Goal: Communication & Community: Answer question/provide support

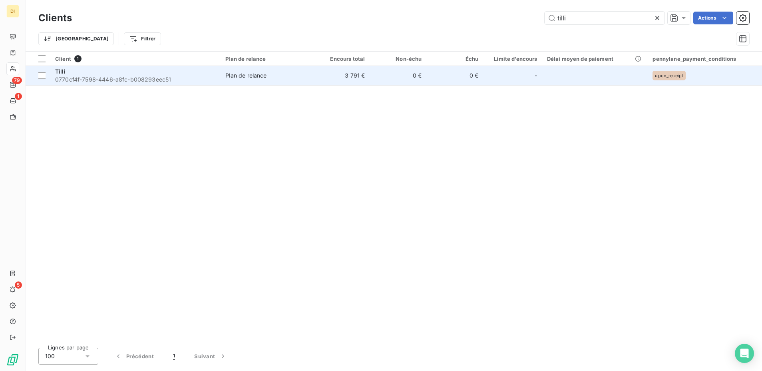
click at [303, 73] on span "Plan de relance" at bounding box center [266, 75] width 83 height 8
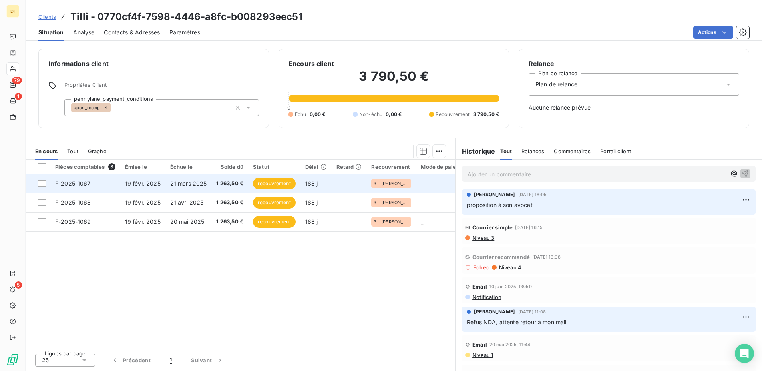
click at [196, 176] on td "21 mars 2025" at bounding box center [188, 183] width 46 height 19
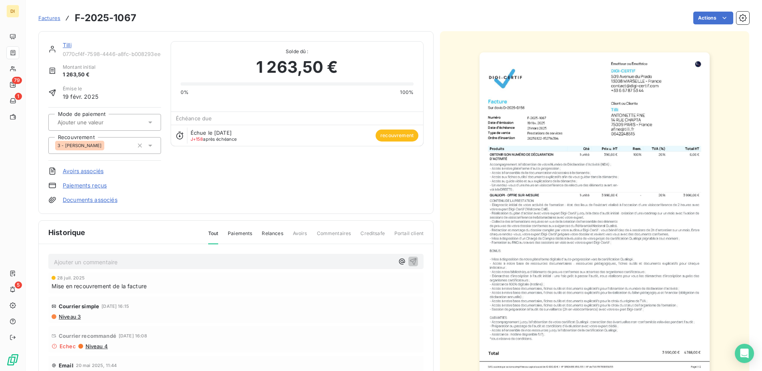
click at [66, 46] on link "Tilli" at bounding box center [67, 45] width 9 height 7
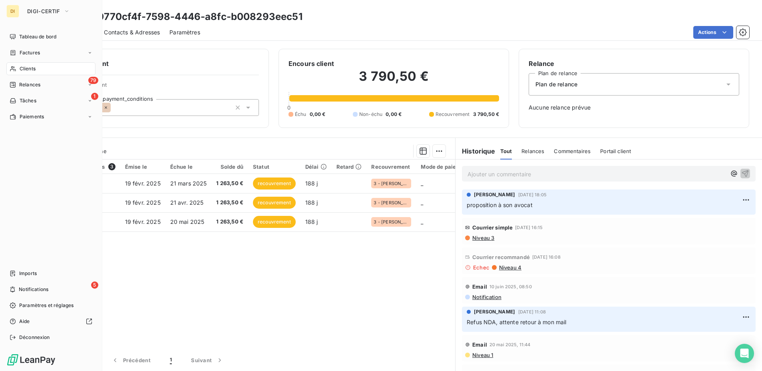
click at [21, 67] on span "Clients" at bounding box center [28, 68] width 16 height 7
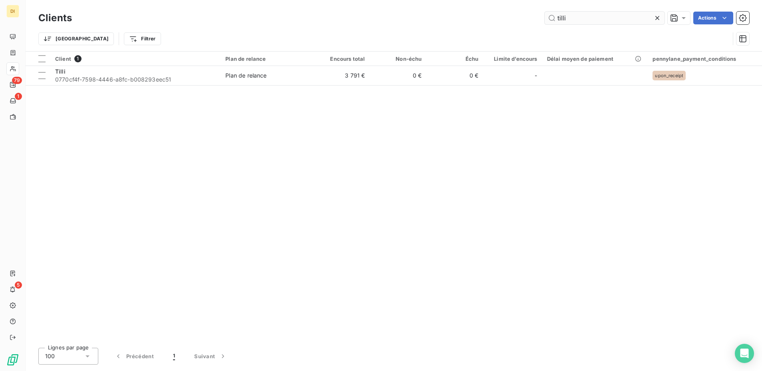
click at [616, 19] on input "tilli" at bounding box center [604, 18] width 120 height 13
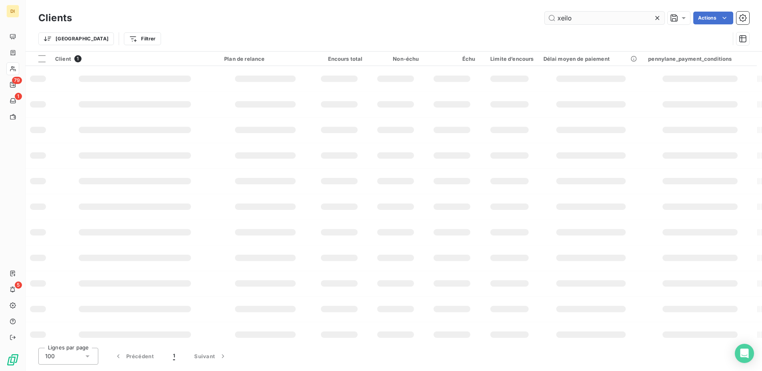
type input "xeilos"
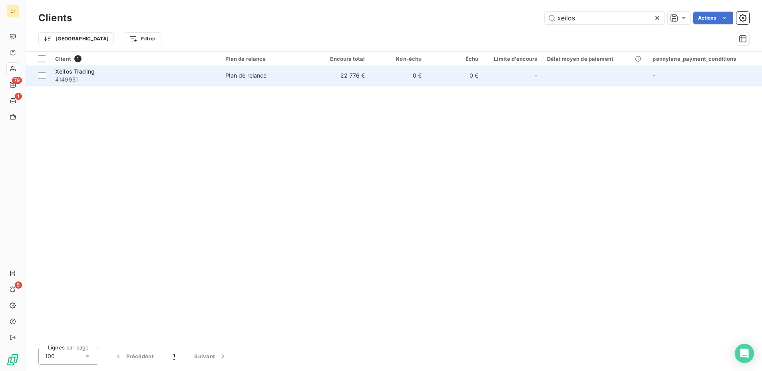
click at [165, 83] on span "4149951" at bounding box center [135, 79] width 161 height 8
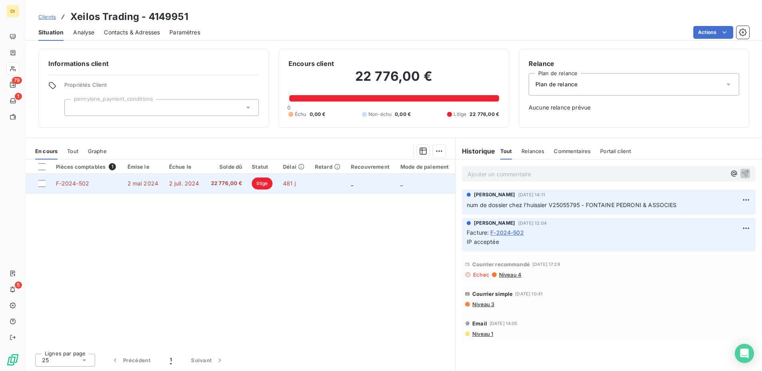
click at [310, 180] on td "481 j" at bounding box center [294, 183] width 32 height 19
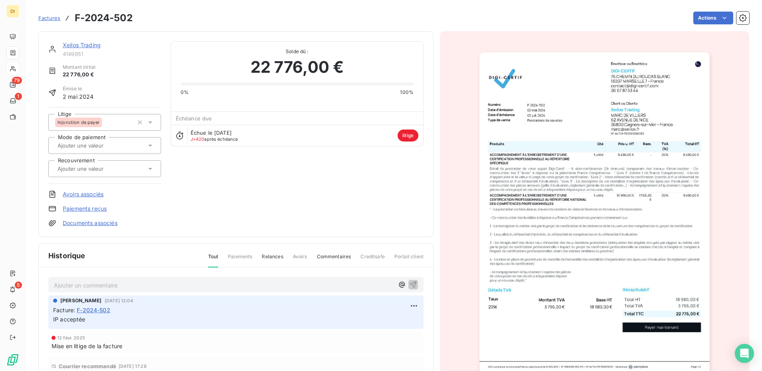
click at [153, 123] on icon at bounding box center [150, 122] width 8 height 8
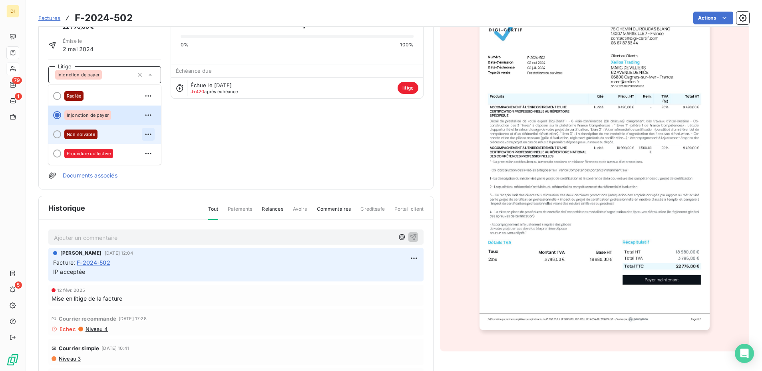
scroll to position [50, 0]
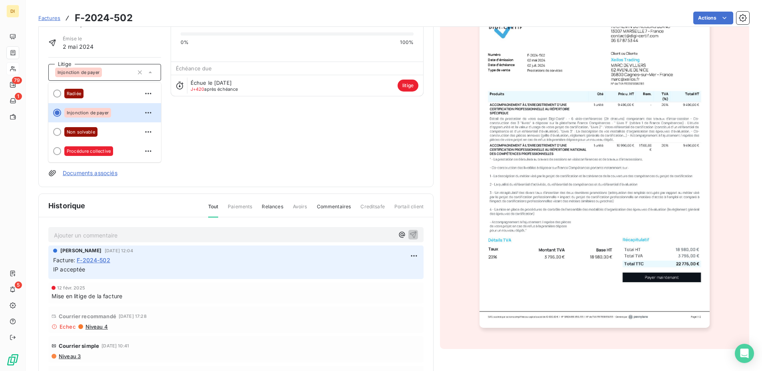
click at [189, 161] on div "Xeilos Trading 4149951 Montant initial 22 776,00 € Émise le [DATE] Litige Injon…" at bounding box center [235, 84] width 375 height 186
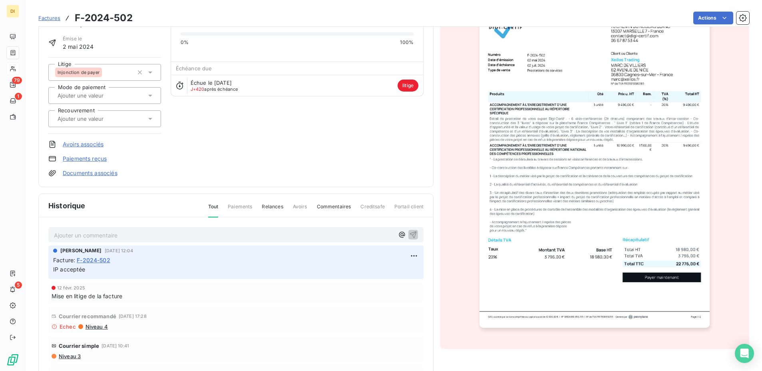
click at [136, 117] on div at bounding box center [100, 118] width 91 height 10
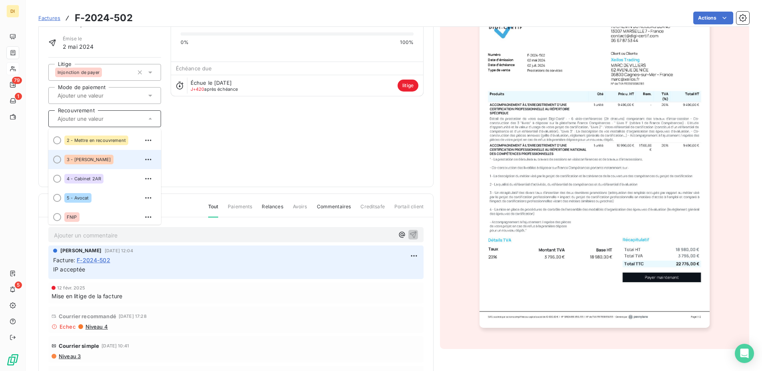
scroll to position [22, 0]
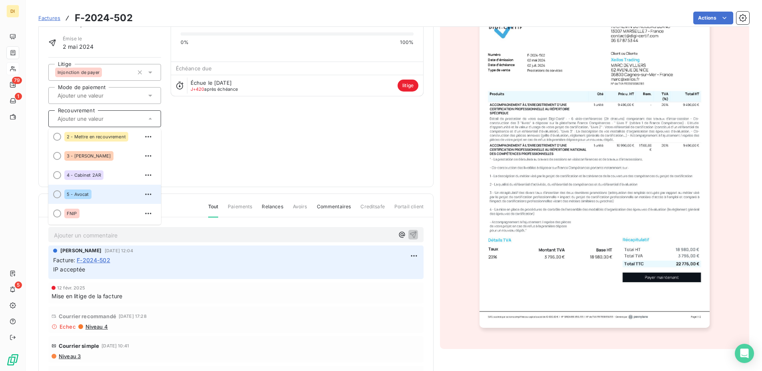
click at [123, 193] on div "5 - Avocat" at bounding box center [109, 194] width 90 height 13
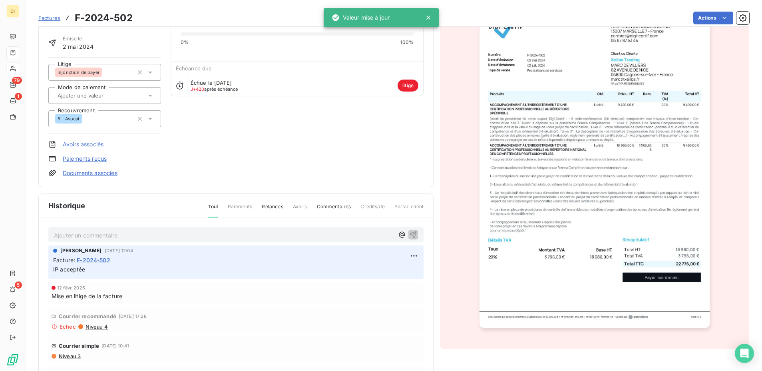
scroll to position [0, 0]
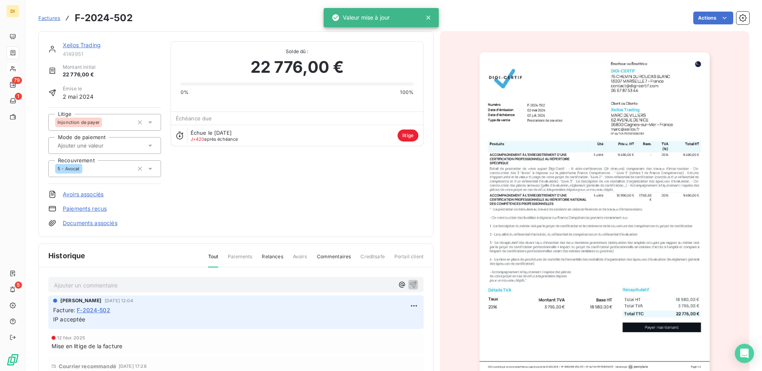
click at [75, 44] on link "Xeilos Trading" at bounding box center [82, 45] width 38 height 7
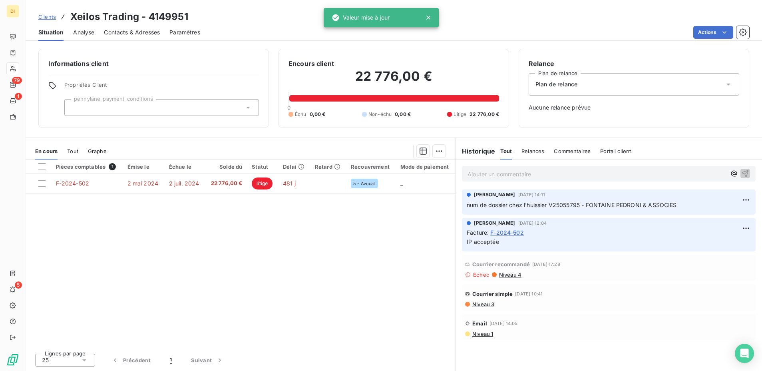
click at [476, 171] on p "Ajouter un commentaire ﻿" at bounding box center [596, 174] width 258 height 10
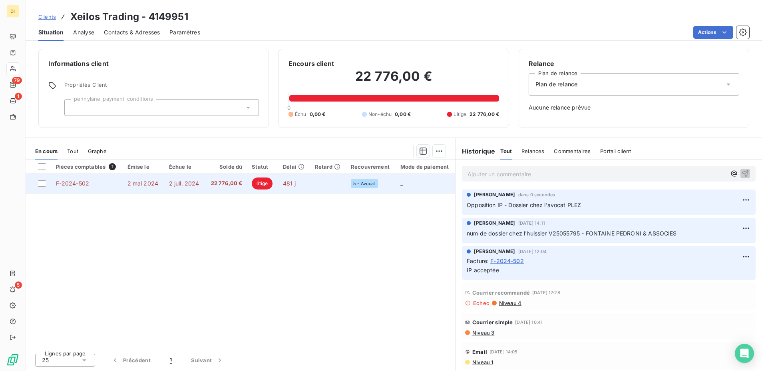
click at [234, 187] on span "22 776,00 €" at bounding box center [226, 183] width 32 height 8
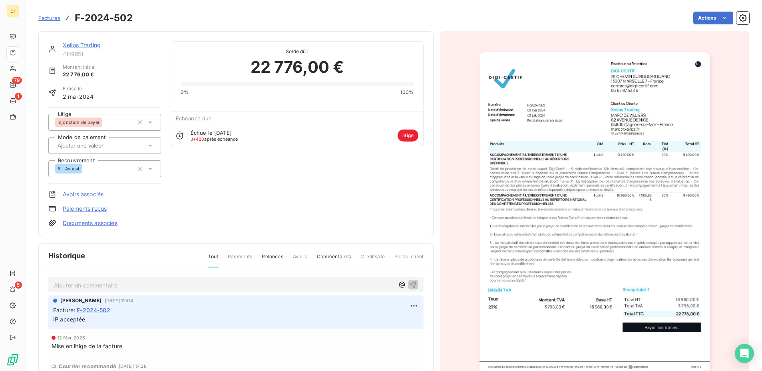
click at [79, 46] on link "Xeilos Trading" at bounding box center [82, 45] width 38 height 7
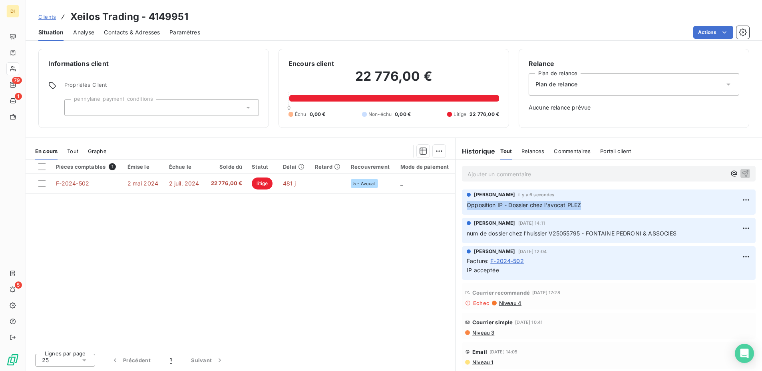
drag, startPoint x: 582, startPoint y: 201, endPoint x: 466, endPoint y: 208, distance: 116.8
click at [466, 208] on div "[PERSON_NAME] il y a 6 secondes Opposition IP - Dossier chez l'avocat [PERSON_N…" at bounding box center [609, 201] width 294 height 25
copy span "Opposition IP - Dossier chez l'avocat PLEZ"
click at [319, 197] on div "Pièces comptables 1 Émise le Échue le Solde dû Statut Délai Retard Recouvrement…" at bounding box center [240, 252] width 429 height 187
click at [375, 232] on div "Pièces comptables 1 Émise le Échue le Solde dû Statut Délai Retard Recouvrement…" at bounding box center [240, 252] width 429 height 187
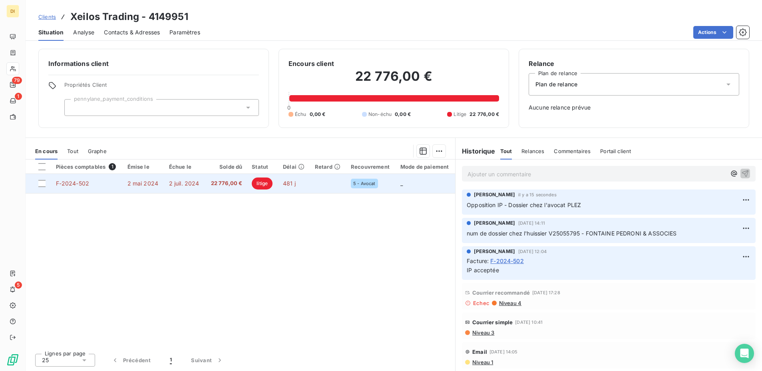
click at [227, 188] on td "22 776,00 €" at bounding box center [226, 183] width 42 height 19
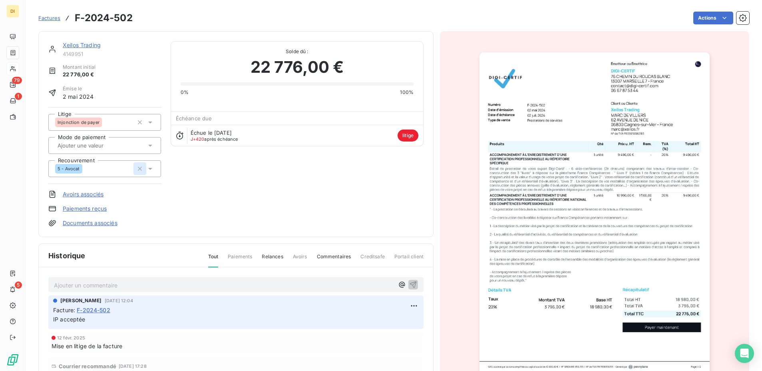
click at [139, 169] on icon "button" at bounding box center [140, 169] width 4 height 4
click at [95, 46] on link "Xeilos Trading" at bounding box center [82, 45] width 38 height 7
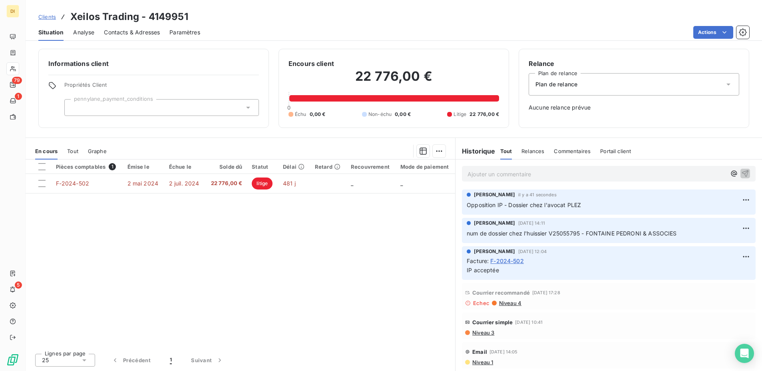
click at [14, 67] on icon at bounding box center [13, 68] width 7 height 6
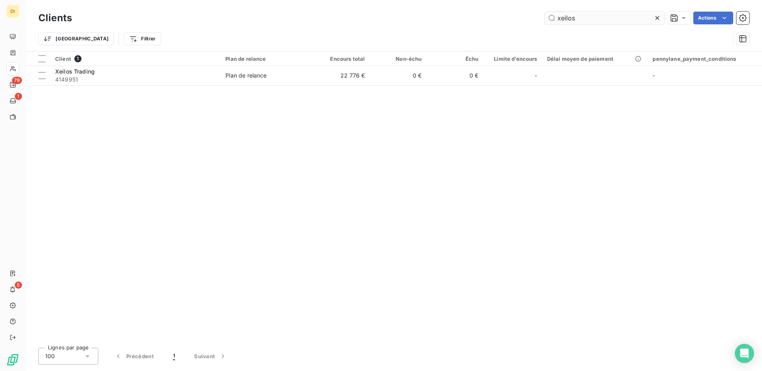
click at [604, 16] on input "xeilos" at bounding box center [604, 18] width 120 height 13
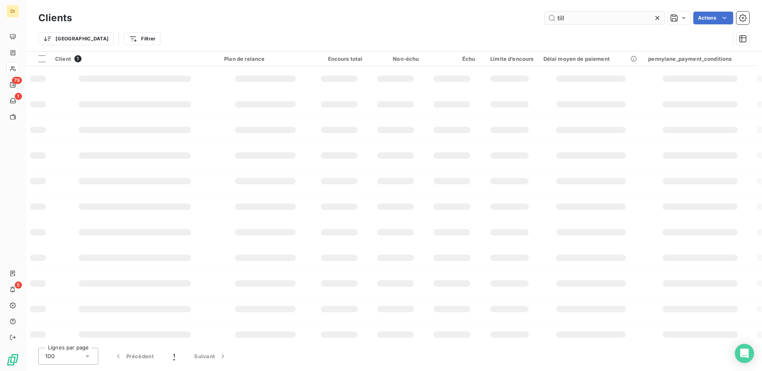
type input "tilli"
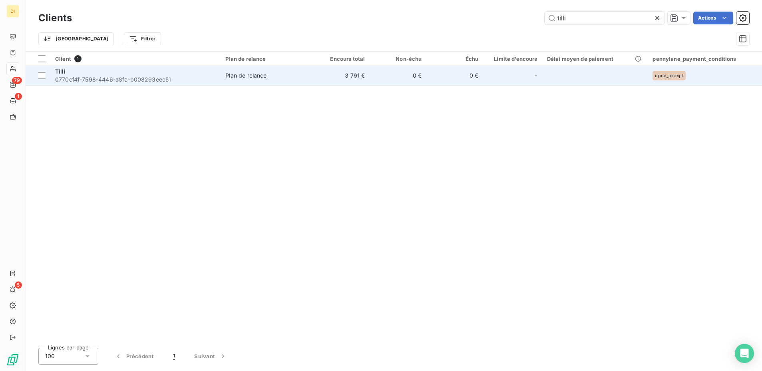
click at [177, 74] on div "Tilli" at bounding box center [135, 71] width 161 height 8
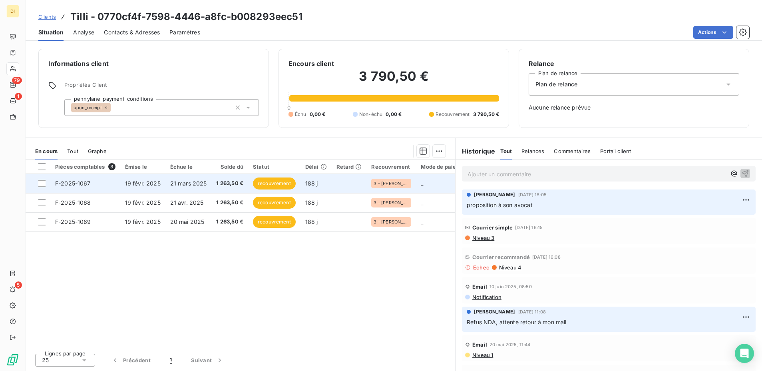
click at [331, 190] on td at bounding box center [348, 183] width 35 height 19
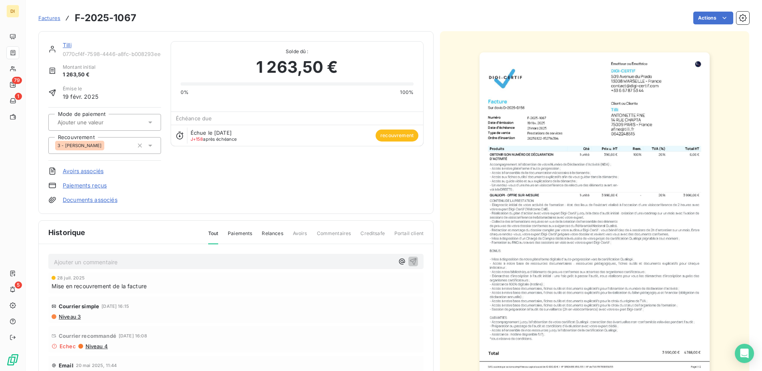
click at [66, 45] on link "Tilli" at bounding box center [67, 45] width 9 height 7
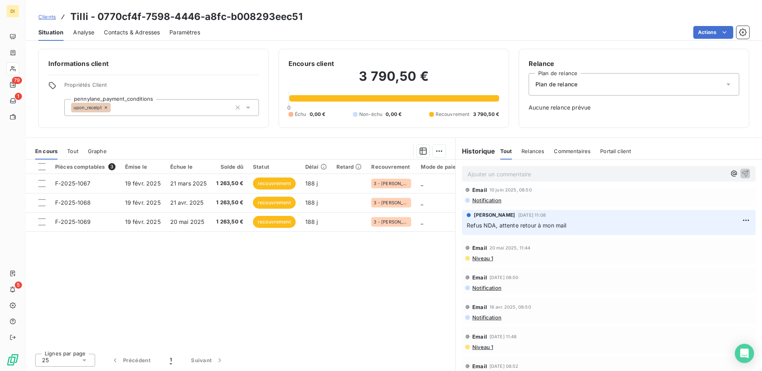
scroll to position [145, 0]
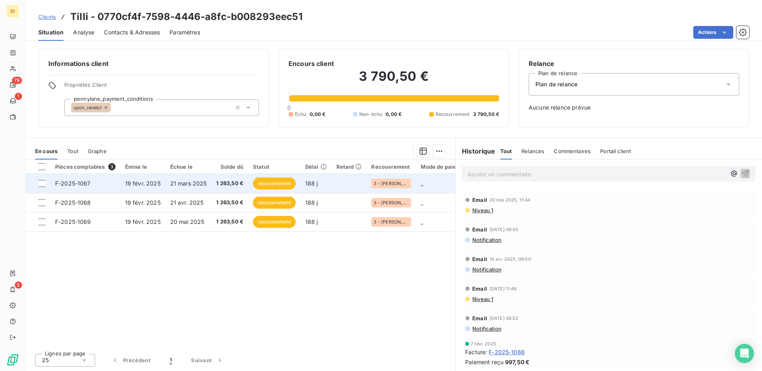
click at [193, 183] on span "21 mars 2025" at bounding box center [188, 183] width 37 height 7
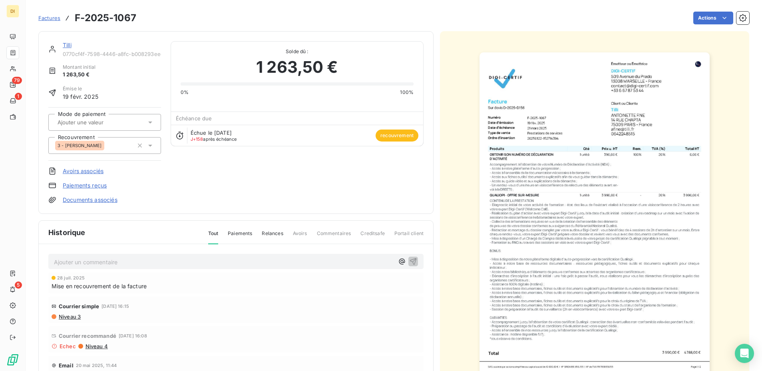
click at [67, 42] on link "Tilli" at bounding box center [67, 45] width 9 height 7
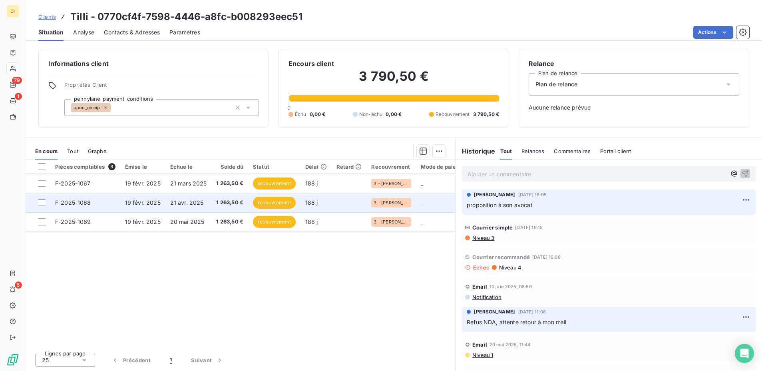
click at [260, 195] on td "recouvrement" at bounding box center [274, 202] width 52 height 19
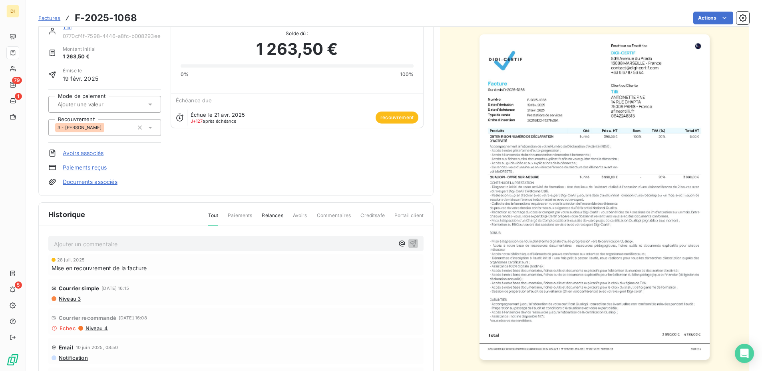
scroll to position [48, 0]
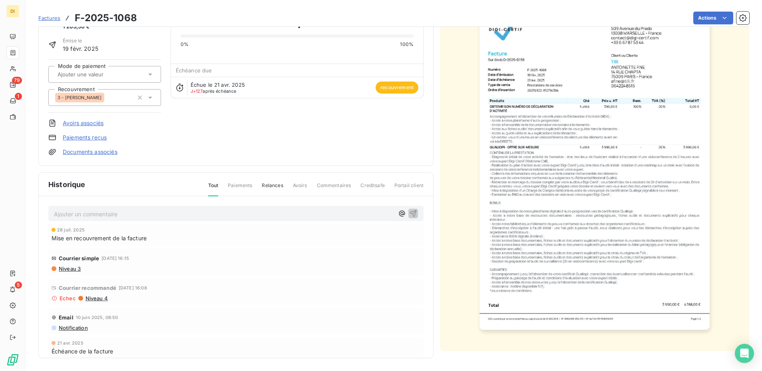
click at [510, 167] on img "button" at bounding box center [594, 166] width 230 height 325
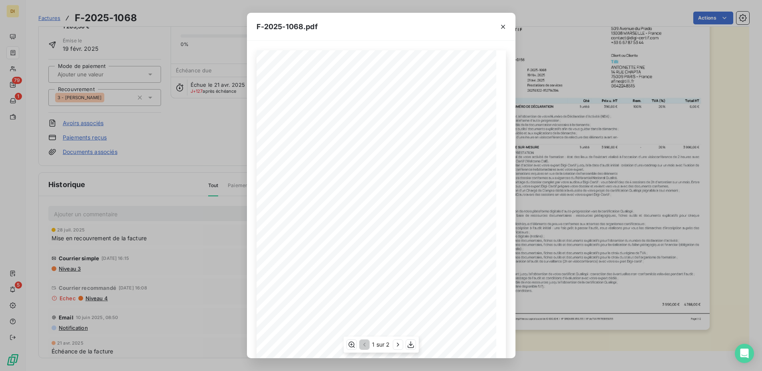
scroll to position [41, 0]
click at [508, 26] on button "button" at bounding box center [502, 26] width 13 height 13
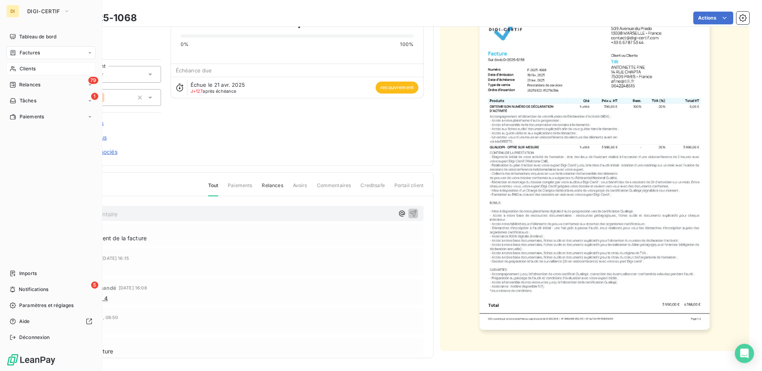
click at [15, 72] on div "Clients" at bounding box center [50, 68] width 89 height 13
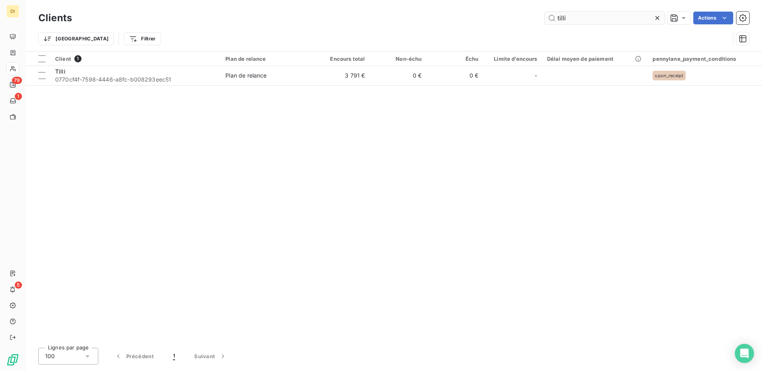
click at [589, 20] on input "tilli" at bounding box center [604, 18] width 120 height 13
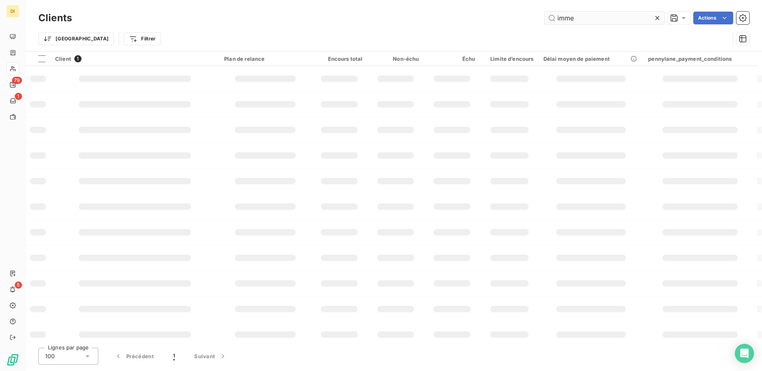
type input "immer"
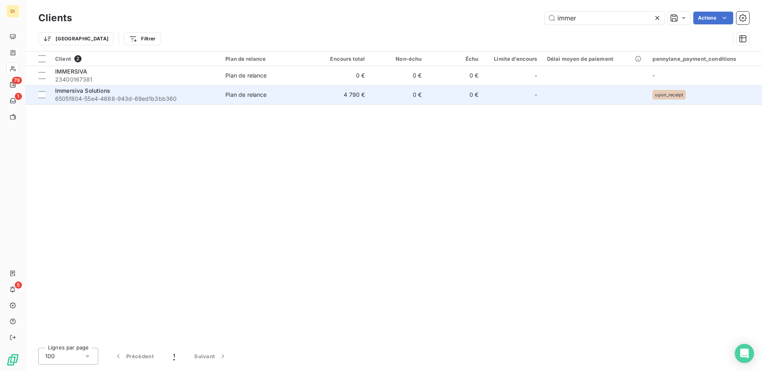
click at [179, 93] on div "Immersiva Solutions" at bounding box center [135, 91] width 161 height 8
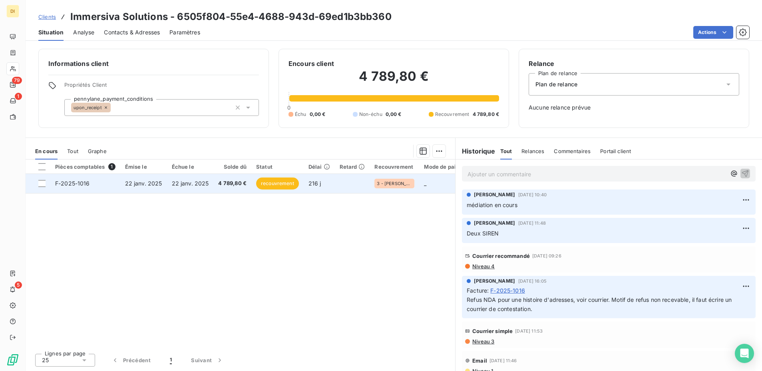
click at [190, 180] on span "22 janv. 2025" at bounding box center [190, 183] width 37 height 7
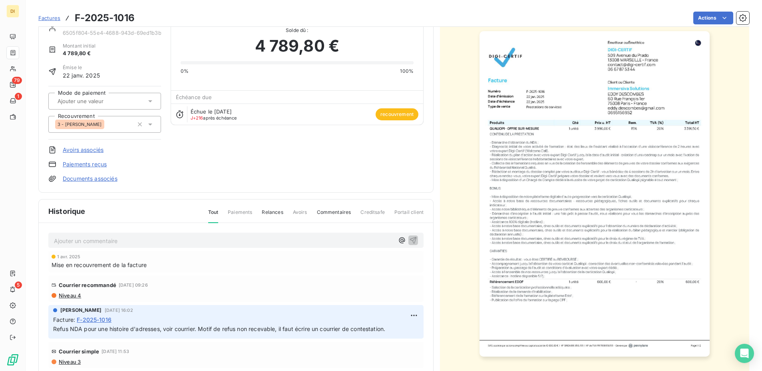
scroll to position [48, 0]
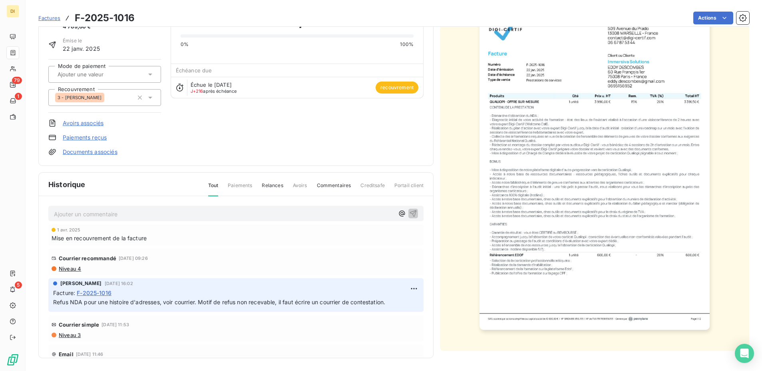
click at [555, 237] on img "button" at bounding box center [594, 166] width 230 height 325
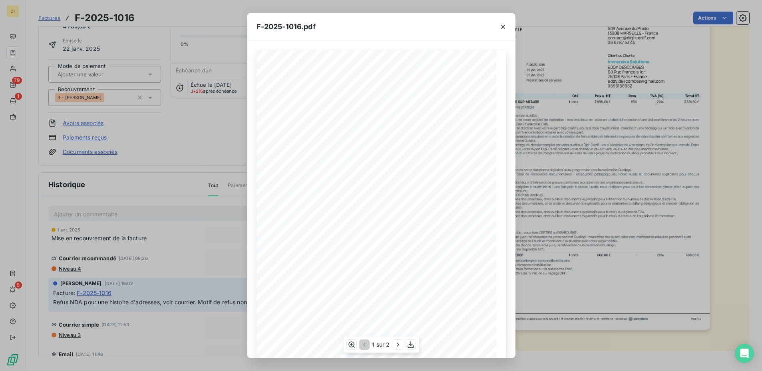
scroll to position [41, 0]
click at [397, 351] on div "1 sur 2" at bounding box center [380, 344] width 75 height 16
click at [397, 341] on icon "button" at bounding box center [398, 344] width 8 height 8
click at [365, 345] on icon "button" at bounding box center [363, 344] width 8 height 8
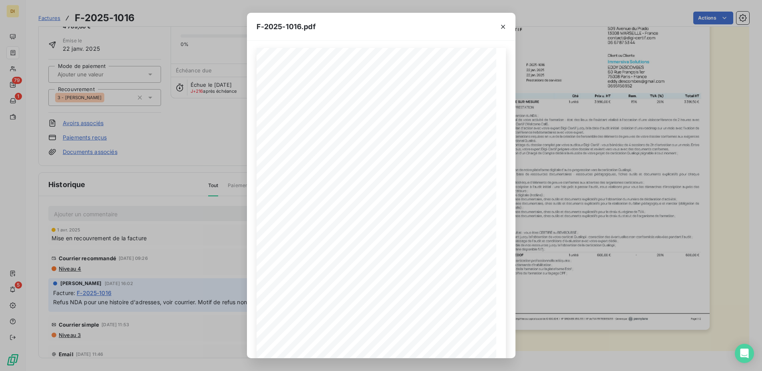
click at [201, 118] on div "F-2025-1016.pdf Émetteur ou Émettrice DIGI-CERTIF [STREET_ADDRESS] [EMAIL_ADDRE…" at bounding box center [381, 185] width 762 height 371
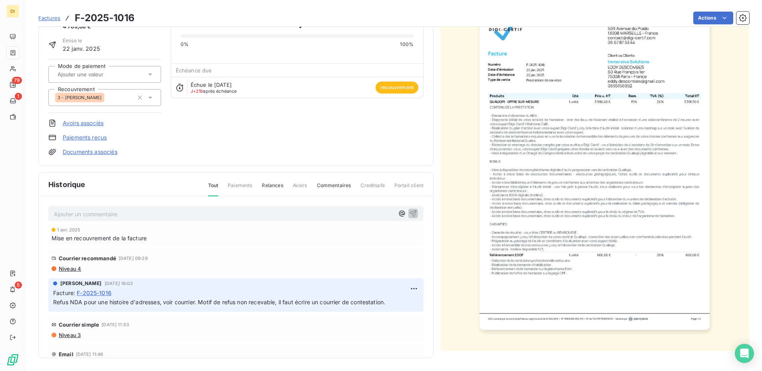
scroll to position [0, 0]
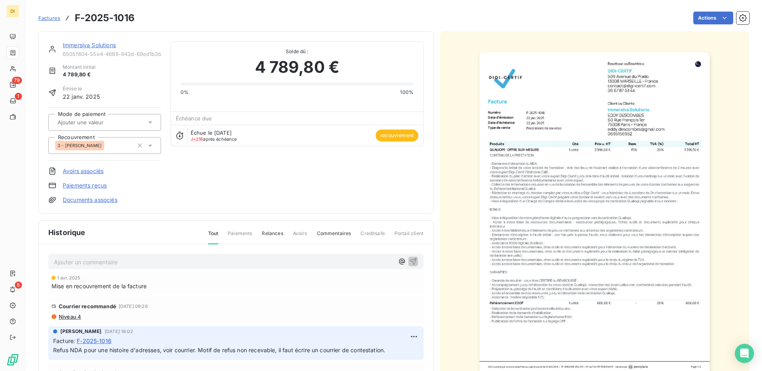
click at [87, 46] on link "Immersiva Solutions" at bounding box center [89, 45] width 53 height 7
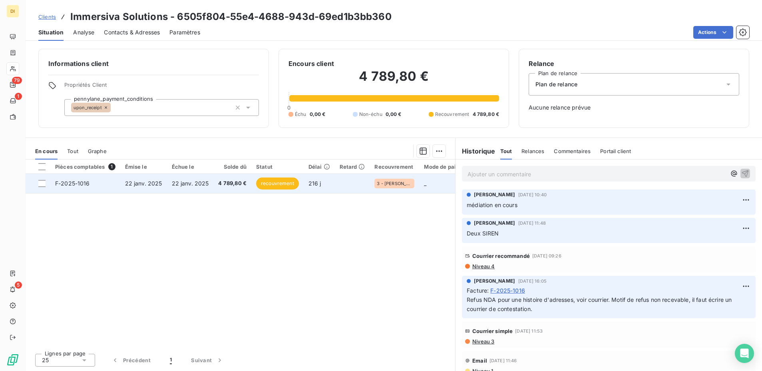
click at [206, 182] on span "22 janv. 2025" at bounding box center [190, 183] width 37 height 7
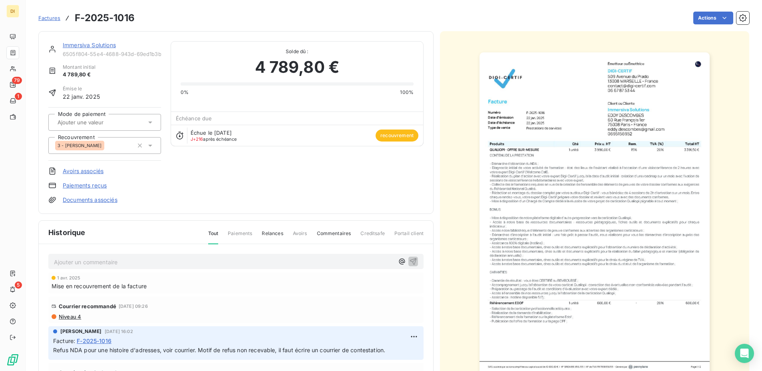
click at [79, 43] on link "Immersiva Solutions" at bounding box center [89, 45] width 53 height 7
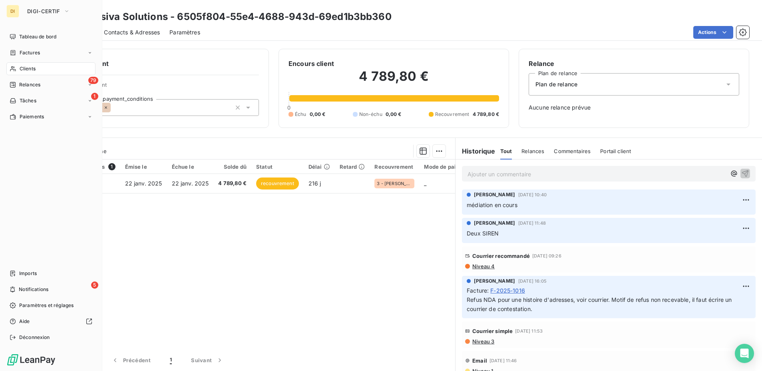
click at [10, 69] on icon at bounding box center [13, 68] width 7 height 6
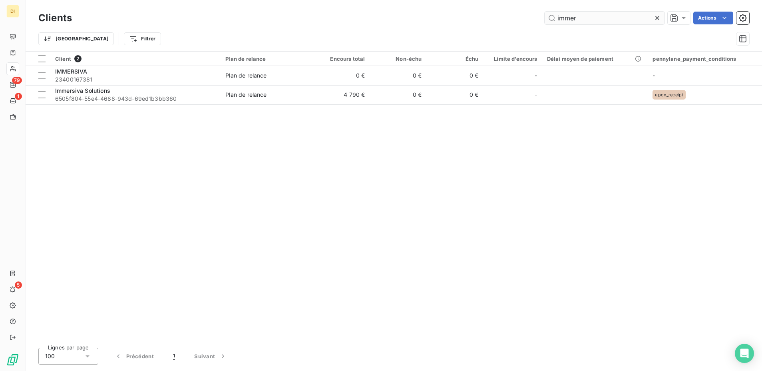
click at [584, 17] on input "immer" at bounding box center [604, 18] width 120 height 13
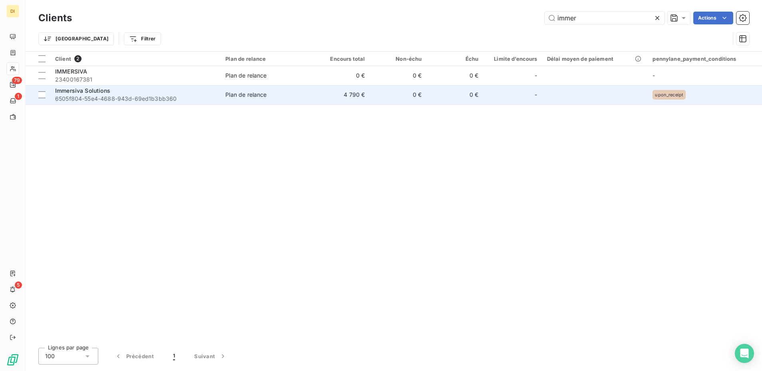
click at [238, 95] on div "Plan de relance" at bounding box center [245, 95] width 41 height 8
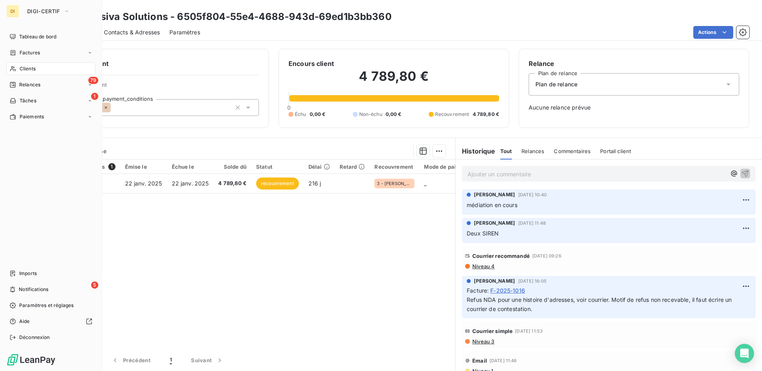
click at [14, 69] on icon at bounding box center [13, 68] width 6 height 5
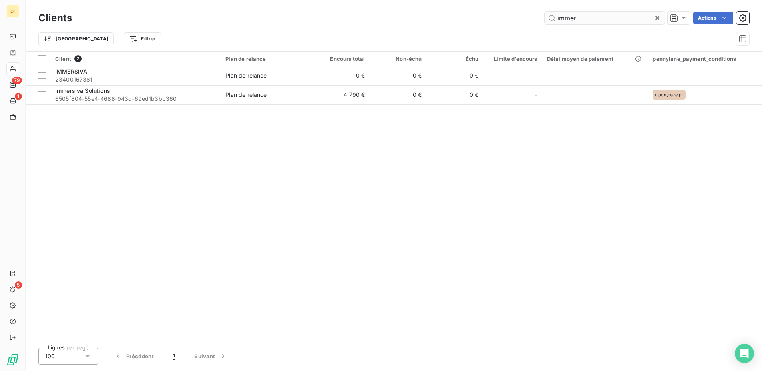
click at [603, 20] on input "immer" at bounding box center [604, 18] width 120 height 13
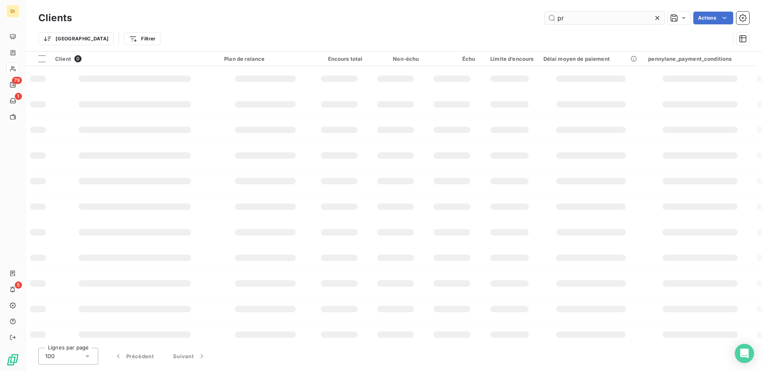
type input "p"
type input "i"
type input "trade"
click at [568, 16] on input "trade" at bounding box center [604, 18] width 120 height 13
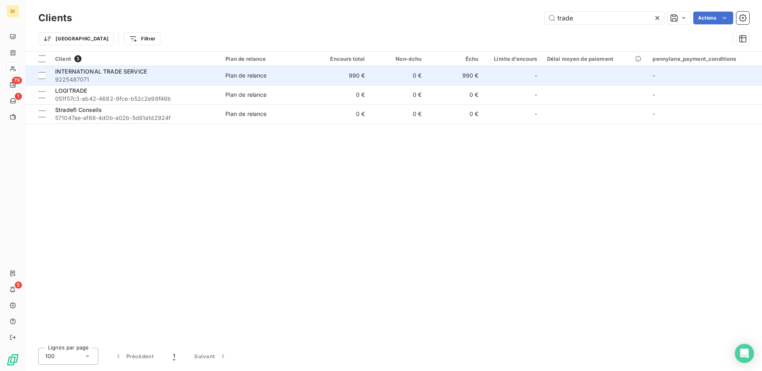
click at [195, 79] on span "9225487071" at bounding box center [135, 79] width 161 height 8
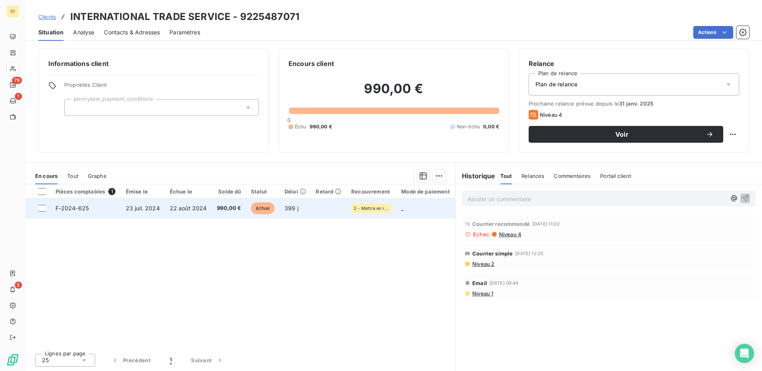
click at [196, 211] on span "22 août 2024" at bounding box center [188, 207] width 37 height 7
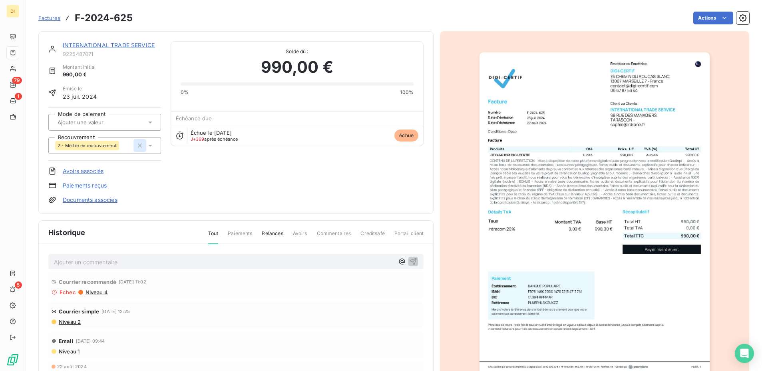
click at [141, 144] on icon "button" at bounding box center [140, 145] width 4 height 4
click at [710, 13] on html "DI 79 1 5 Factures F-2024-625 Actions INTERNATIONAL TRADE SERVICE 9225487071 Mo…" at bounding box center [381, 185] width 762 height 371
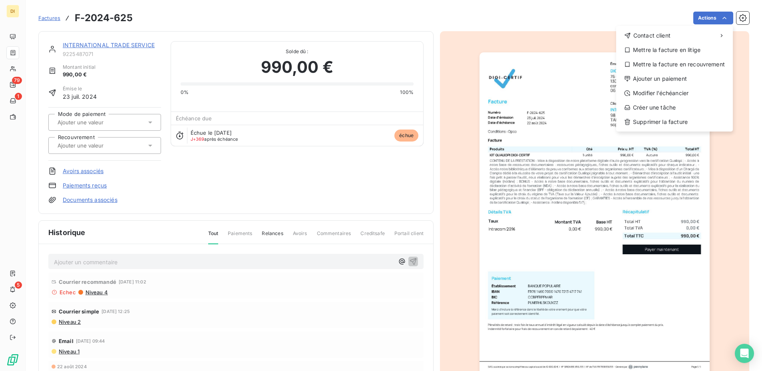
click at [98, 39] on html "DI 79 1 5 Factures F-2024-625 Actions Contact client Mettre la facture en litig…" at bounding box center [381, 185] width 762 height 371
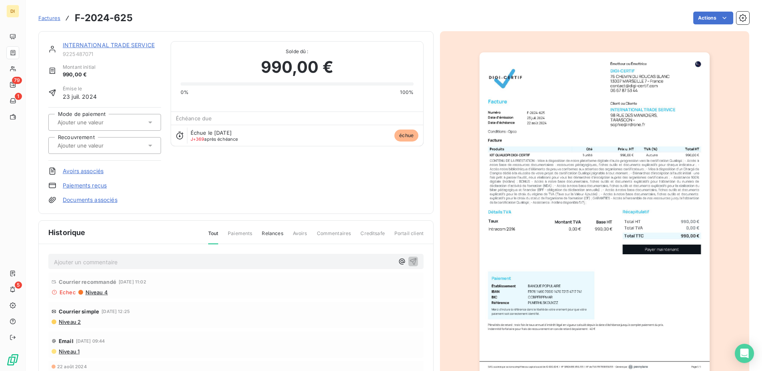
click at [137, 40] on div "INTERNATIONAL TRADE SERVICE 9225487071 Montant initial 990,00 € Émise le [DATE]…" at bounding box center [235, 122] width 395 height 182
click at [135, 44] on link "INTERNATIONAL TRADE SERVICE" at bounding box center [109, 45] width 92 height 7
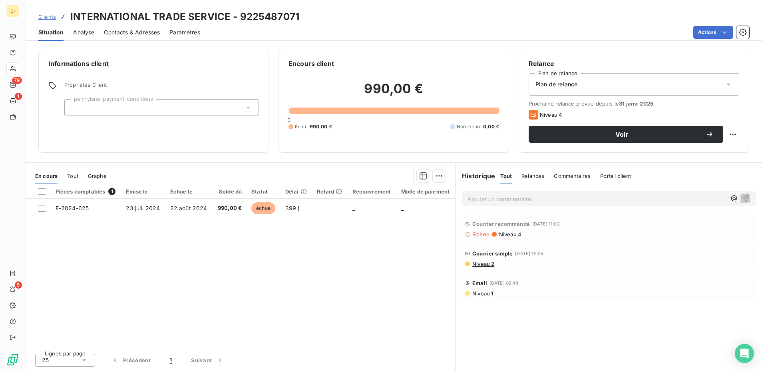
click at [474, 201] on p "Ajouter un commentaire ﻿" at bounding box center [596, 199] width 258 height 10
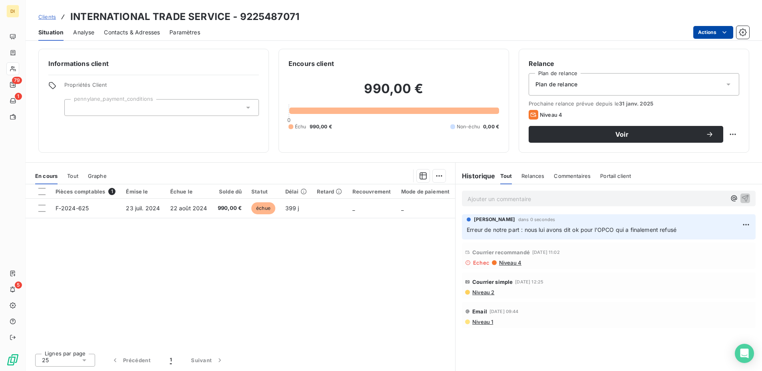
click at [711, 29] on html "DI 79 1 5 Clients INTERNATIONAL TRADE SERVICE - 9225487071 Situation Analyse Co…" at bounding box center [381, 185] width 762 height 371
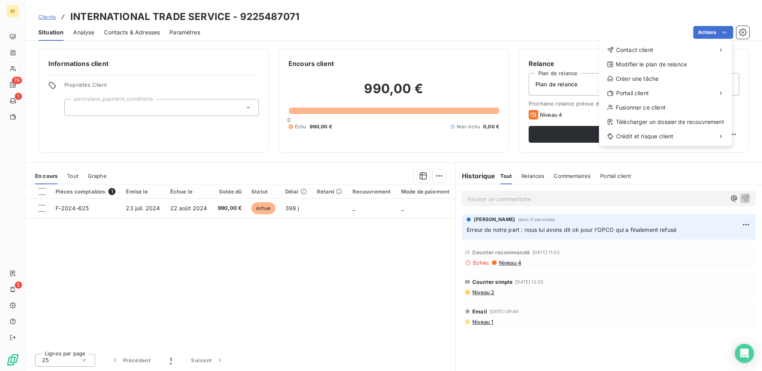
click at [410, 224] on html "DI 79 1 5 Clients INTERNATIONAL TRADE SERVICE - 9225487071 Situation Analyse Co…" at bounding box center [381, 185] width 762 height 371
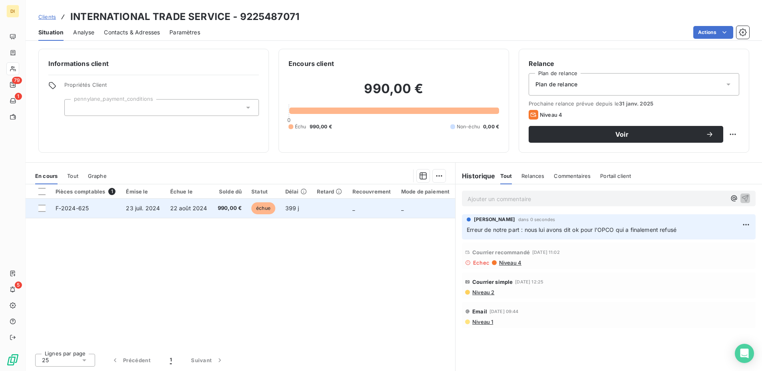
click at [403, 213] on td "_" at bounding box center [425, 207] width 59 height 19
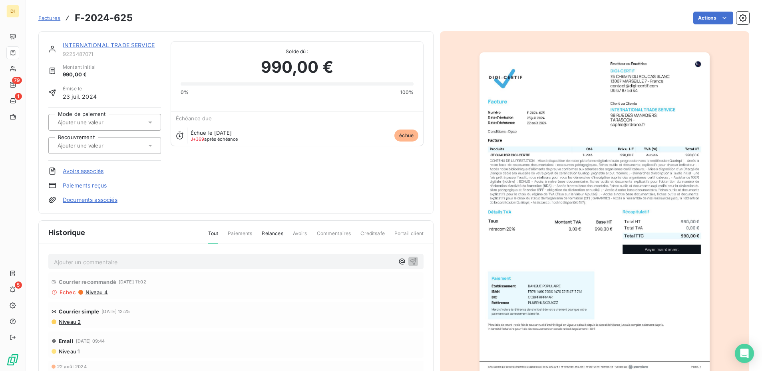
click at [715, 10] on div "Factures F-2024-625 Actions" at bounding box center [393, 18] width 710 height 17
click at [710, 22] on html "DI 79 1 5 Factures F-2024-625 Actions INTERNATIONAL TRADE SERVICE 9225487071 Mo…" at bounding box center [381, 185] width 762 height 371
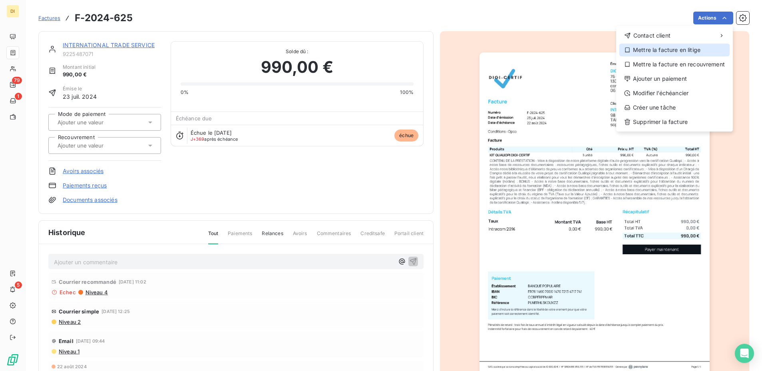
click at [698, 53] on div "Mettre la facture en litige" at bounding box center [674, 50] width 110 height 13
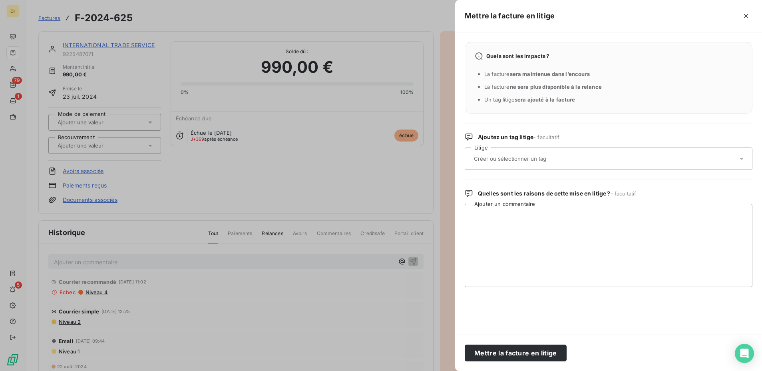
click at [597, 155] on div at bounding box center [604, 158] width 266 height 17
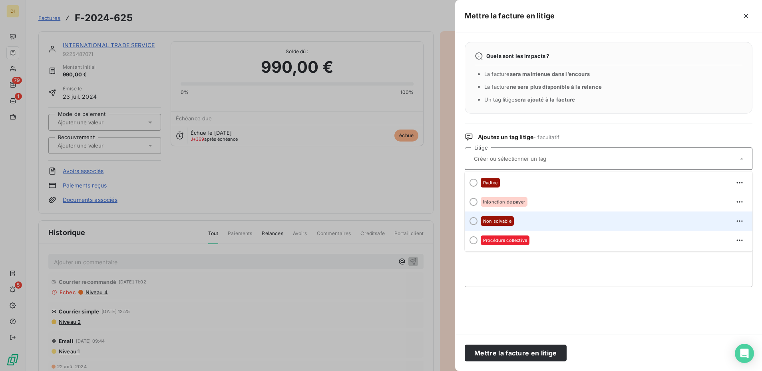
click at [579, 224] on div "Non solvable" at bounding box center [612, 220] width 265 height 13
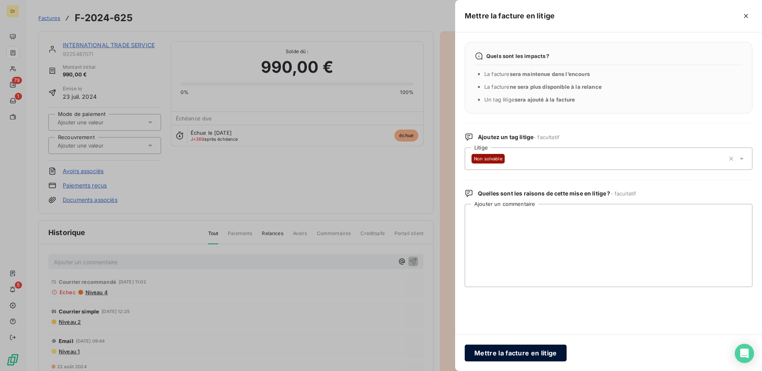
click at [531, 352] on button "Mettre la facture en litige" at bounding box center [515, 352] width 102 height 17
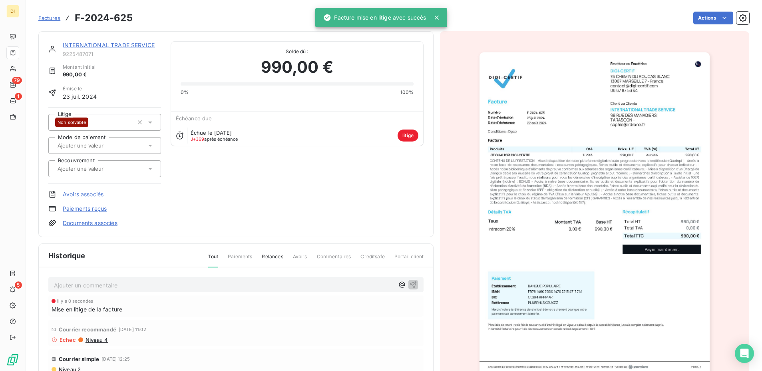
click at [122, 42] on link "INTERNATIONAL TRADE SERVICE" at bounding box center [109, 45] width 92 height 7
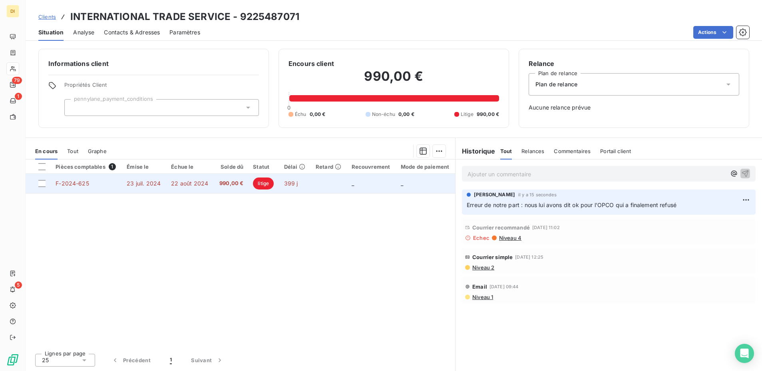
click at [311, 188] on td at bounding box center [329, 183] width 36 height 19
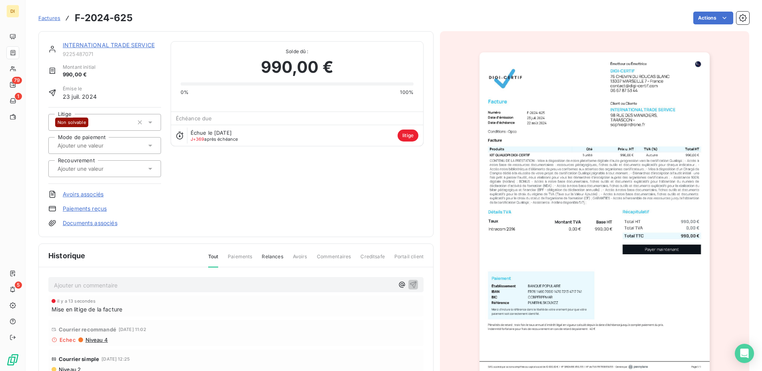
click at [106, 222] on link "Documents associés" at bounding box center [90, 223] width 55 height 8
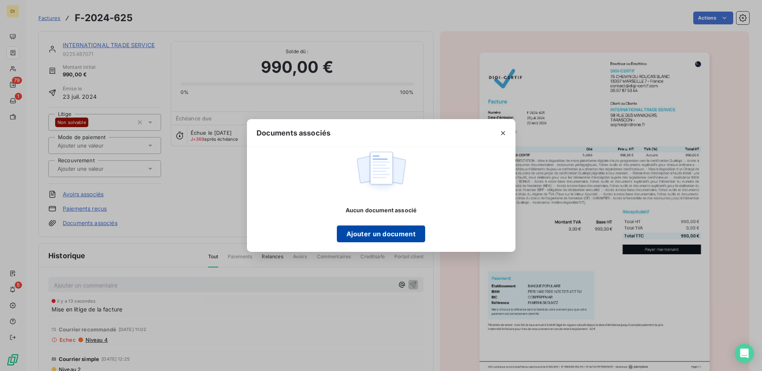
click at [409, 232] on button "Ajouter un document" at bounding box center [381, 233] width 88 height 17
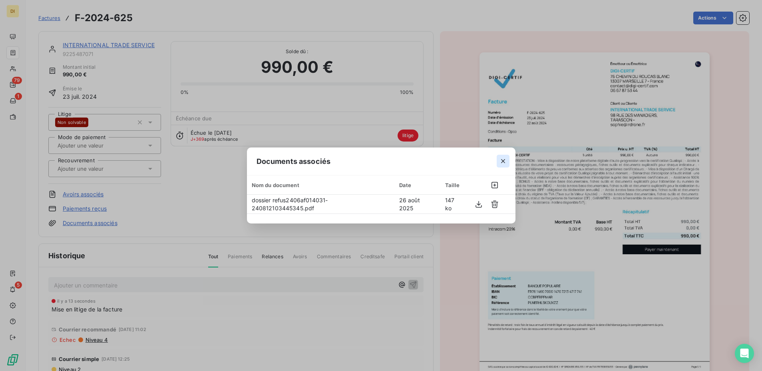
click at [506, 160] on icon "button" at bounding box center [503, 161] width 8 height 8
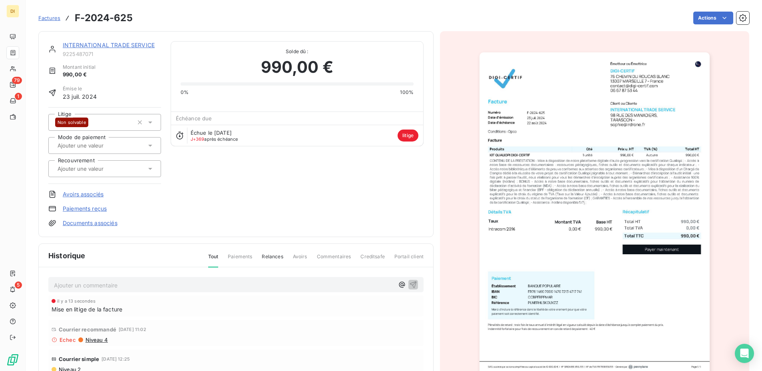
click at [133, 43] on link "INTERNATIONAL TRADE SERVICE" at bounding box center [109, 45] width 92 height 7
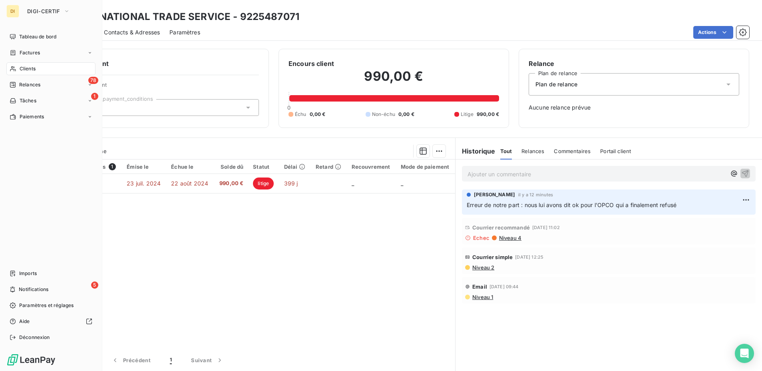
click at [13, 67] on icon at bounding box center [13, 68] width 7 height 6
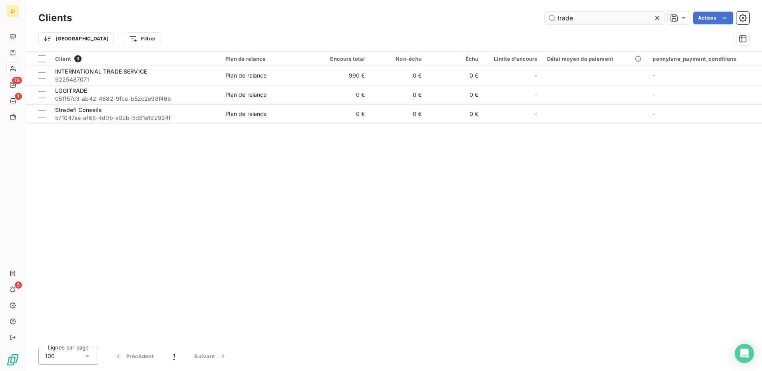
click at [633, 20] on input "trade" at bounding box center [604, 18] width 120 height 13
click at [575, 20] on input "[PERSON_NAME]" at bounding box center [604, 18] width 120 height 13
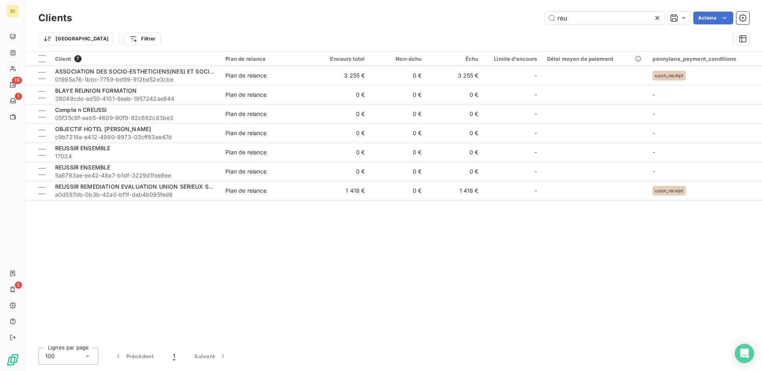
type input "reu"
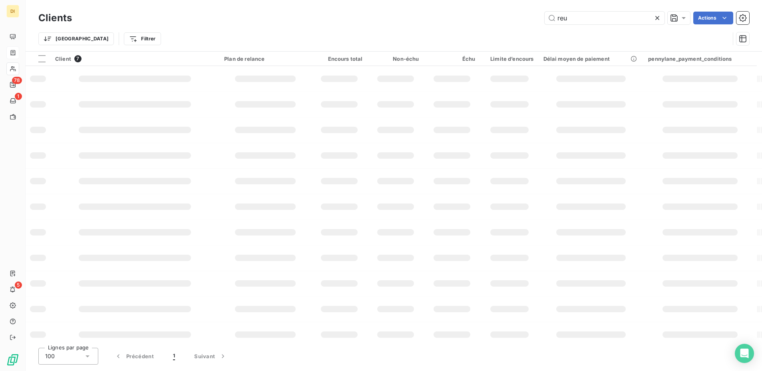
click at [14, 54] on icon at bounding box center [13, 53] width 7 height 6
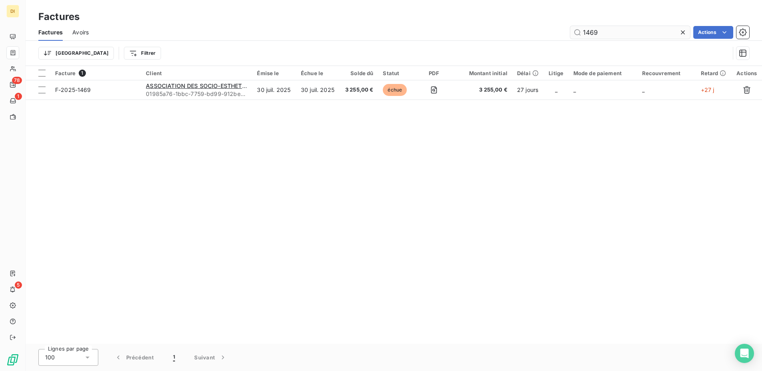
click at [599, 37] on input "1469" at bounding box center [630, 32] width 120 height 13
type input "1039"
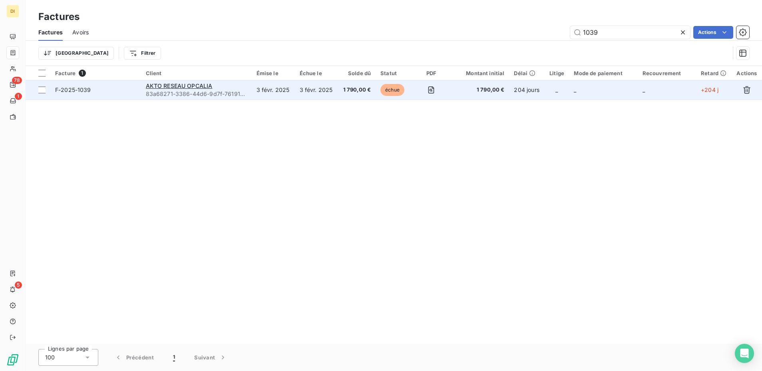
click at [129, 84] on td "F-2025-1039" at bounding box center [95, 89] width 91 height 19
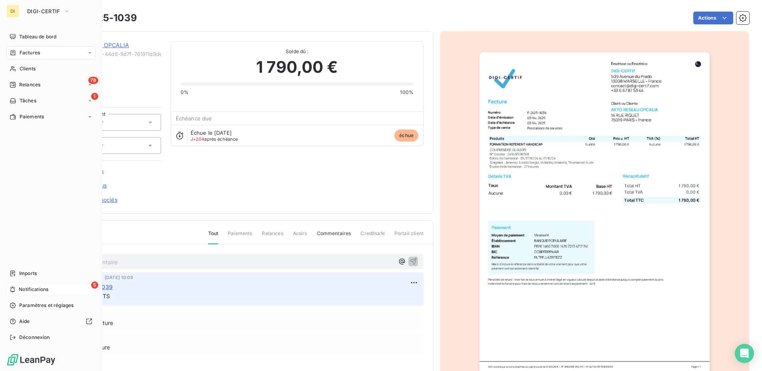
click at [59, 290] on div "5 Notifications" at bounding box center [50, 289] width 89 height 13
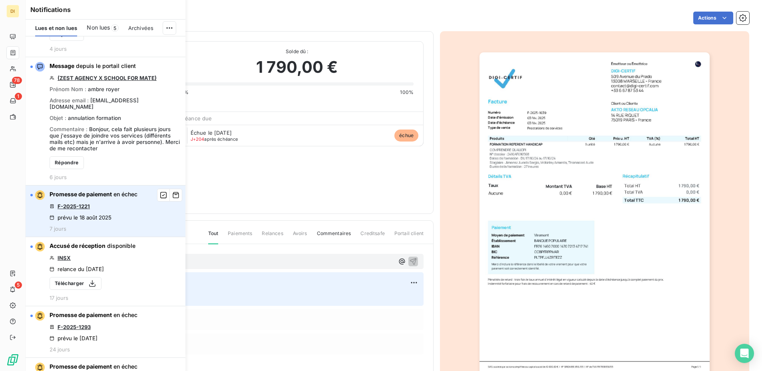
scroll to position [109, 0]
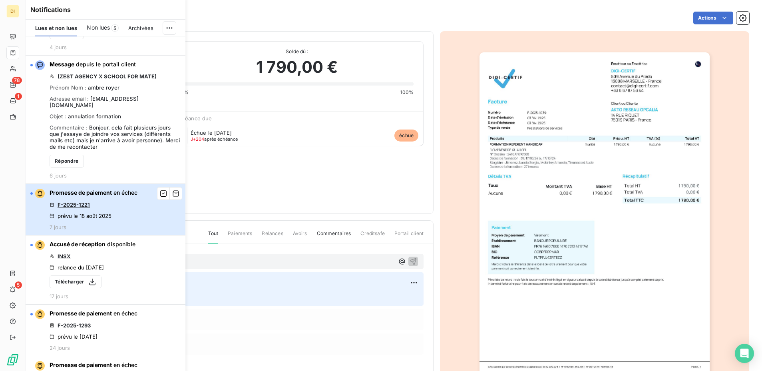
click at [119, 194] on div "Promesse de paiement en échec F-2025-1221 prévu le [DATE] 7 jours" at bounding box center [94, 209] width 88 height 42
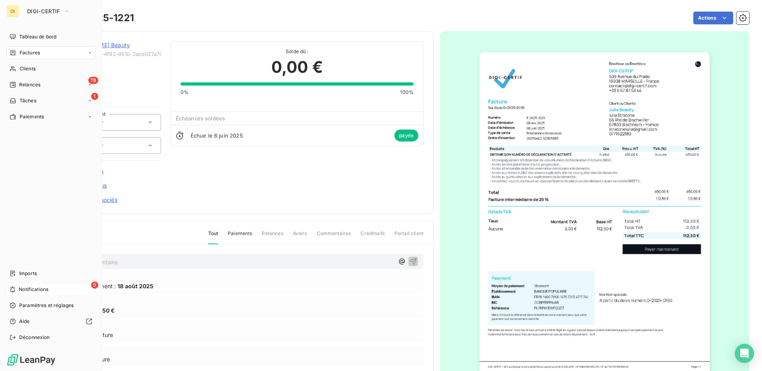
click at [17, 289] on div "5 Notifications" at bounding box center [50, 289] width 89 height 13
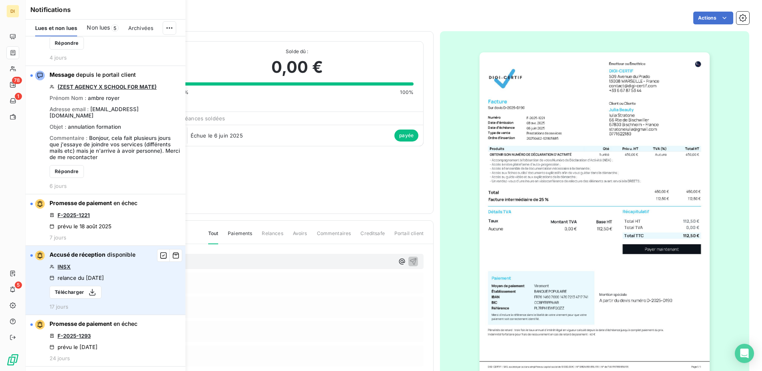
scroll to position [101, 0]
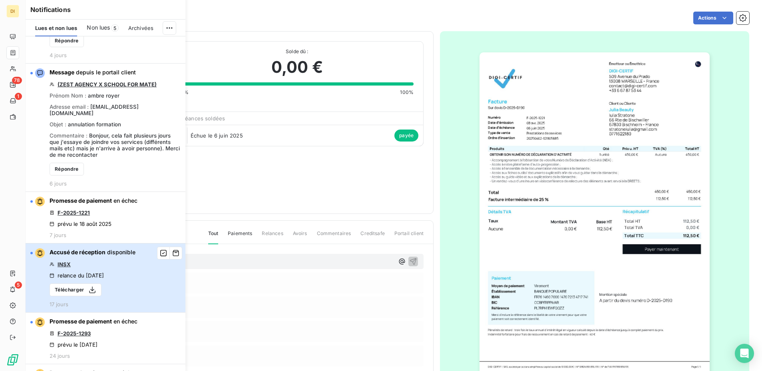
click at [134, 258] on div "Accusé de réception disponible INSX relance du [DATE] Télécharger 17 jours" at bounding box center [93, 277] width 86 height 59
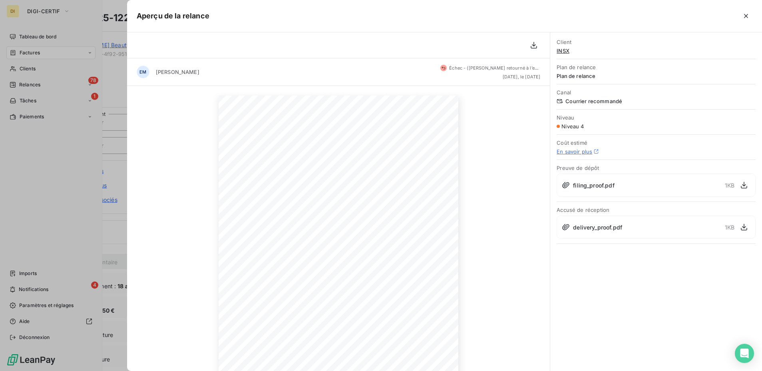
click at [563, 52] on span "INSX" at bounding box center [655, 51] width 199 height 6
click at [117, 158] on div at bounding box center [381, 185] width 762 height 371
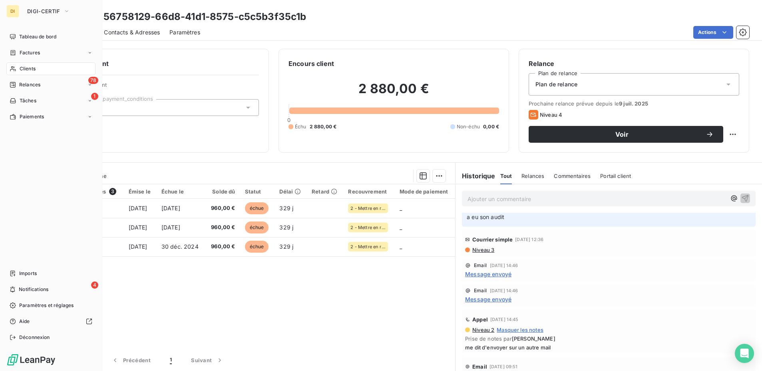
scroll to position [33, 0]
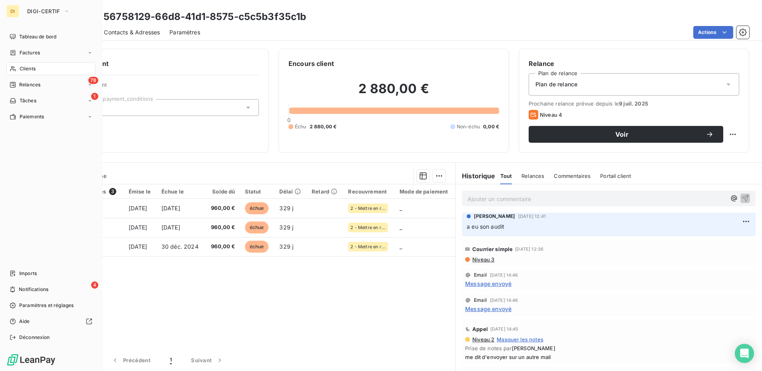
click at [369, 298] on div "Pièces comptables 3 Émise le Échue le Solde dû Statut Délai Retard Recouvrement…" at bounding box center [240, 265] width 429 height 163
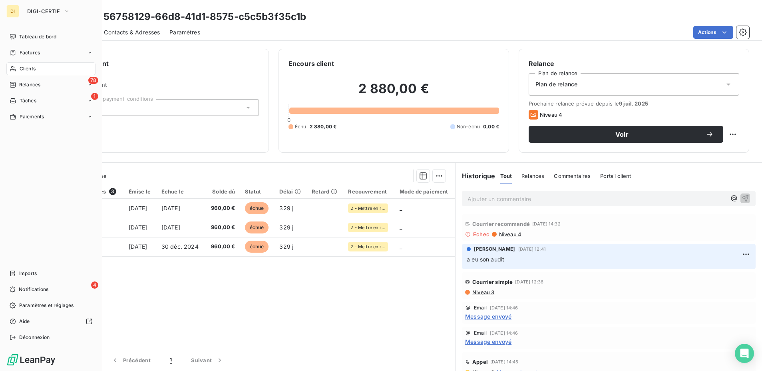
click at [386, 301] on div "Pièces comptables 3 Émise le Échue le Solde dû Statut Délai Retard Recouvrement…" at bounding box center [240, 265] width 429 height 163
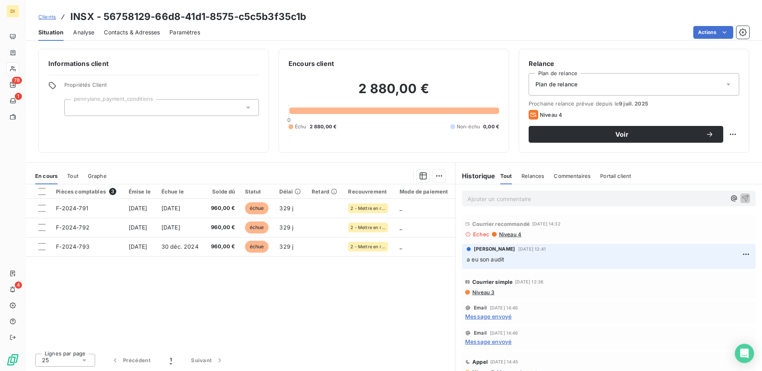
click at [487, 291] on span "Niveau 3" at bounding box center [482, 292] width 23 height 6
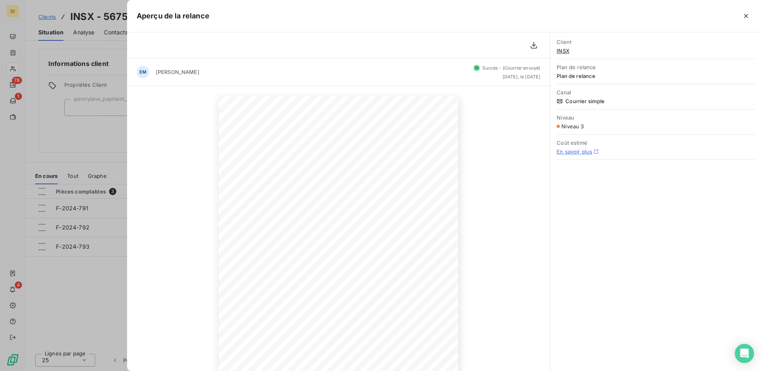
click at [87, 292] on div at bounding box center [381, 185] width 762 height 371
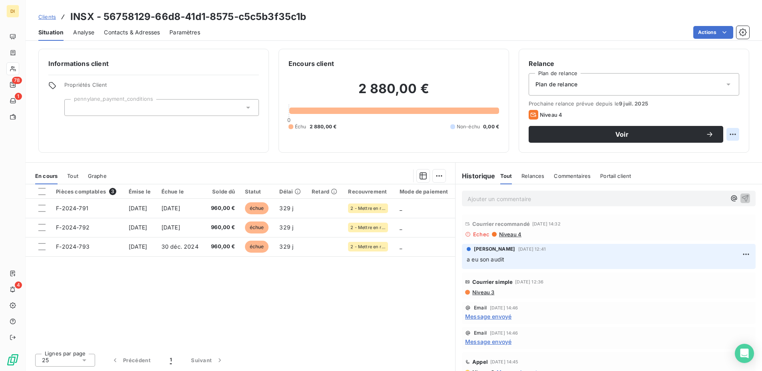
click at [732, 135] on html "DI 78 1 4 Clients INSX - 56758129-66d8-41d1-8575-c5c5b3f35c1b Situation Analyse…" at bounding box center [381, 185] width 762 height 371
click at [717, 32] on html "DI 78 1 4 Clients INSX - 56758129-66d8-41d1-8575-c5c5b3f35c1b Situation Analyse…" at bounding box center [381, 185] width 762 height 371
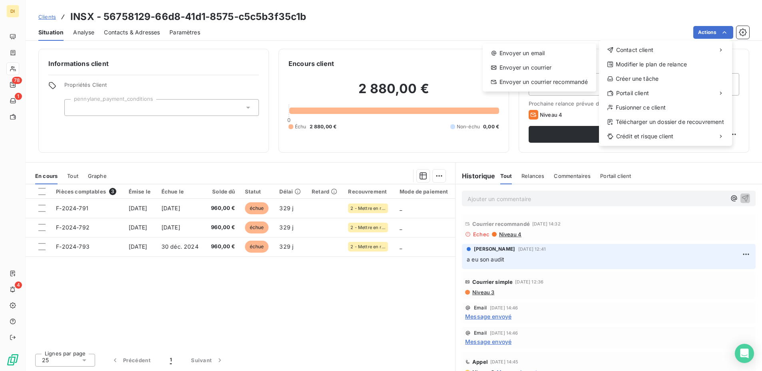
click at [346, 266] on html "DI 78 1 4 Clients INSX - 56758129-66d8-41d1-8575-c5c5b3f35c1b Situation Analyse…" at bounding box center [381, 185] width 762 height 371
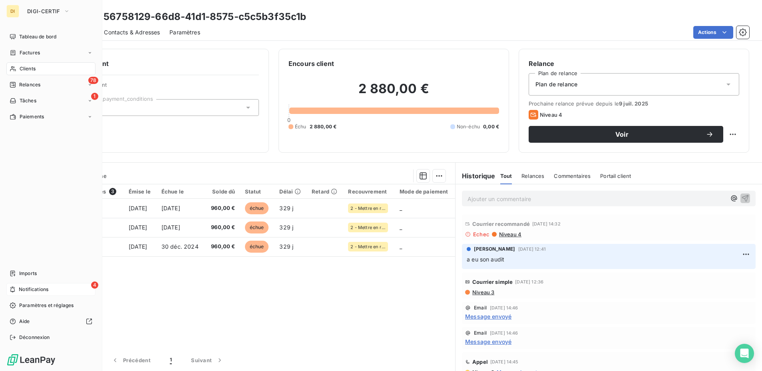
click at [15, 291] on icon at bounding box center [12, 289] width 5 height 6
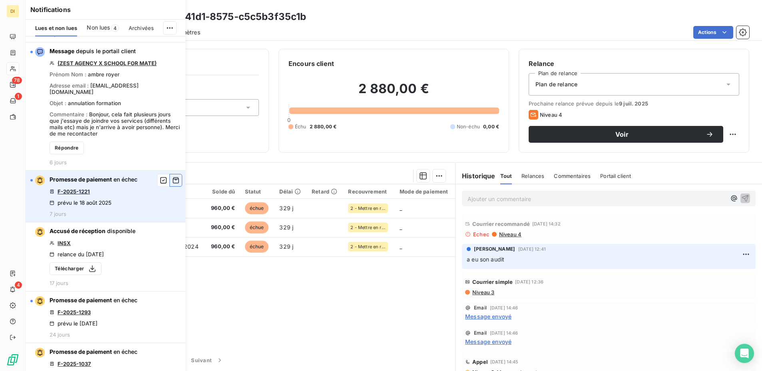
scroll to position [133, 0]
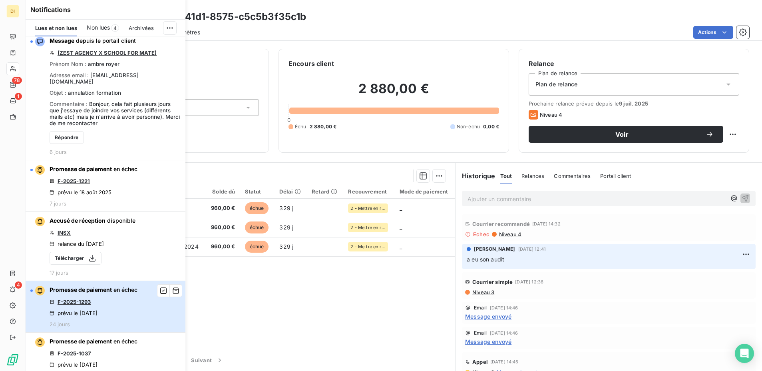
click at [149, 306] on button "Promesse de paiement en échec F-2025-1293 prévu le [DATE] 24 jours" at bounding box center [106, 307] width 160 height 52
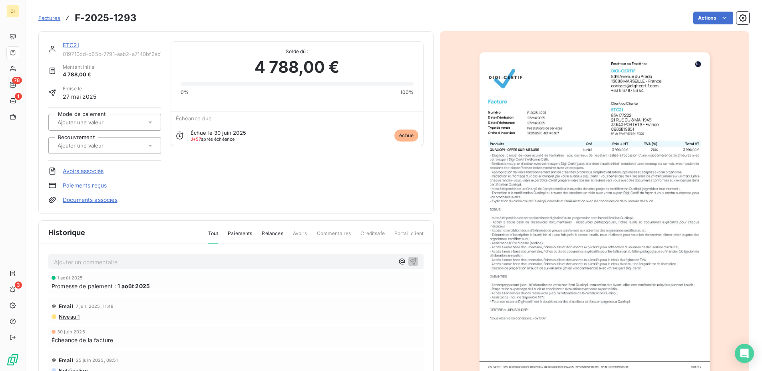
click at [69, 44] on link "ETC2I" at bounding box center [71, 45] width 16 height 7
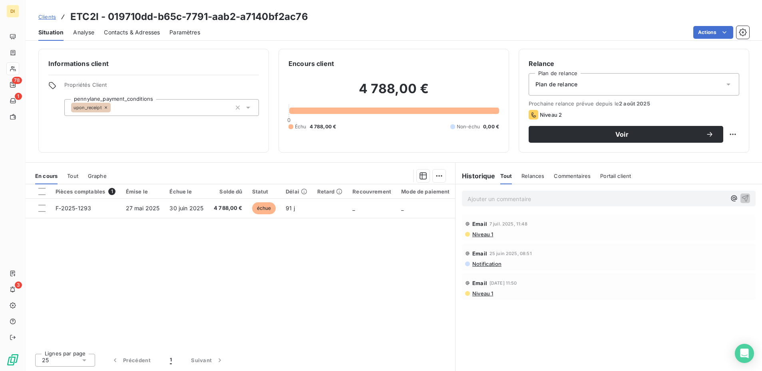
click at [118, 34] on span "Contacts & Adresses" at bounding box center [132, 32] width 56 height 8
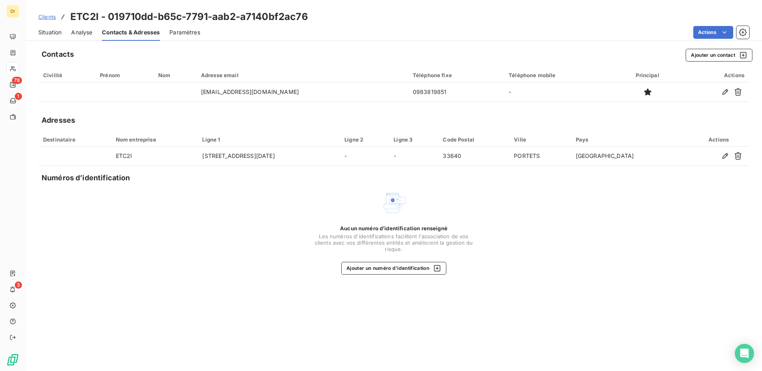
click at [50, 35] on span "Situation" at bounding box center [49, 32] width 23 height 8
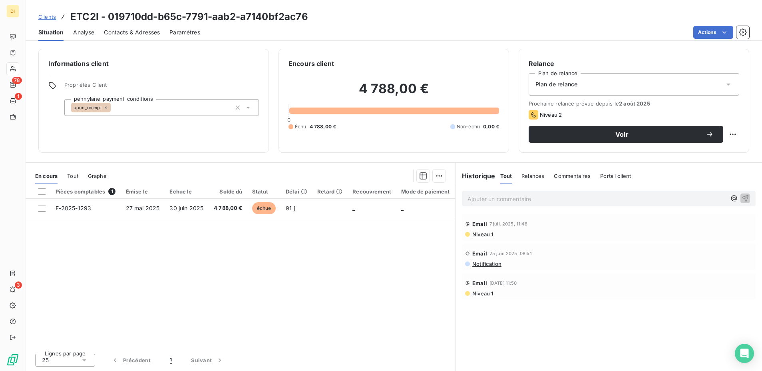
click at [138, 34] on span "Contacts & Adresses" at bounding box center [132, 32] width 56 height 8
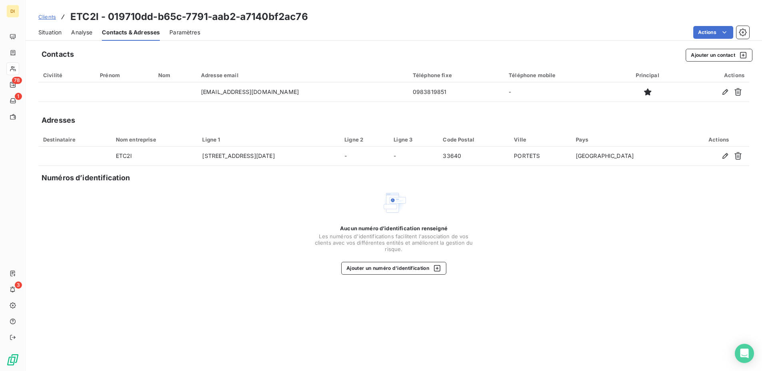
click at [57, 34] on span "Situation" at bounding box center [49, 32] width 23 height 8
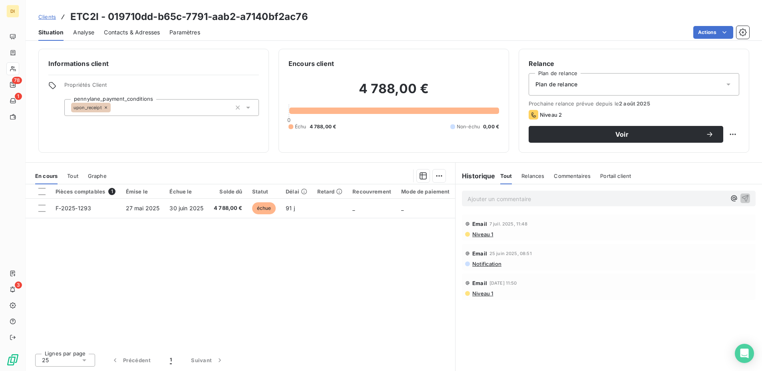
click at [122, 30] on span "Contacts & Adresses" at bounding box center [132, 32] width 56 height 8
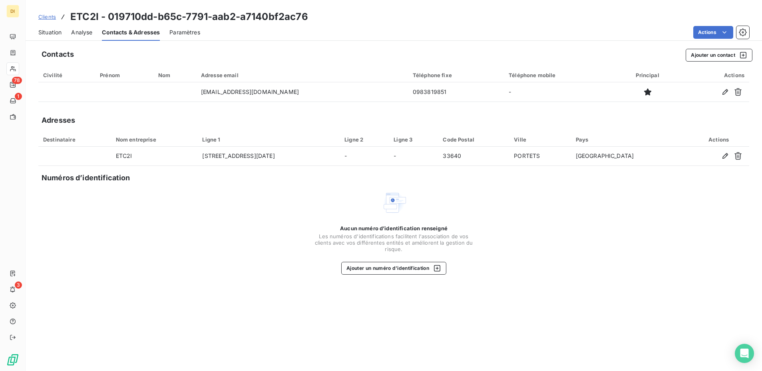
click at [53, 33] on span "Situation" at bounding box center [49, 32] width 23 height 8
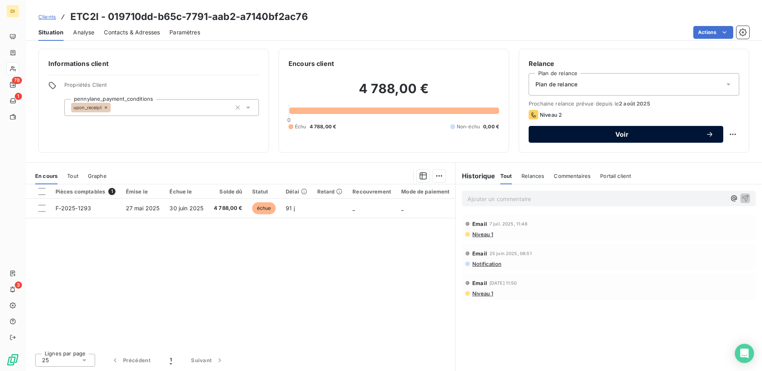
click at [569, 129] on button "Voir" at bounding box center [625, 134] width 194 height 17
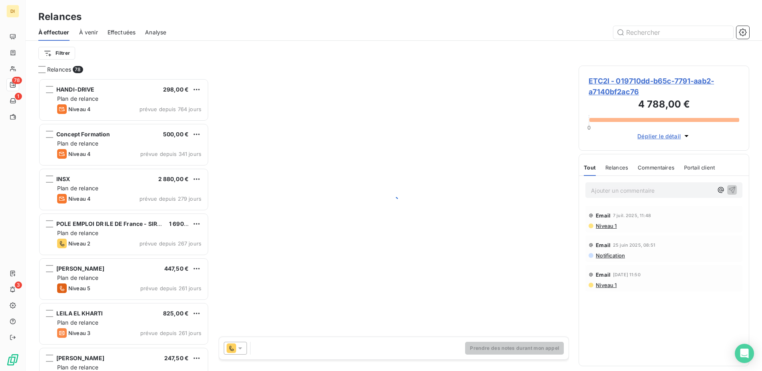
scroll to position [292, 171]
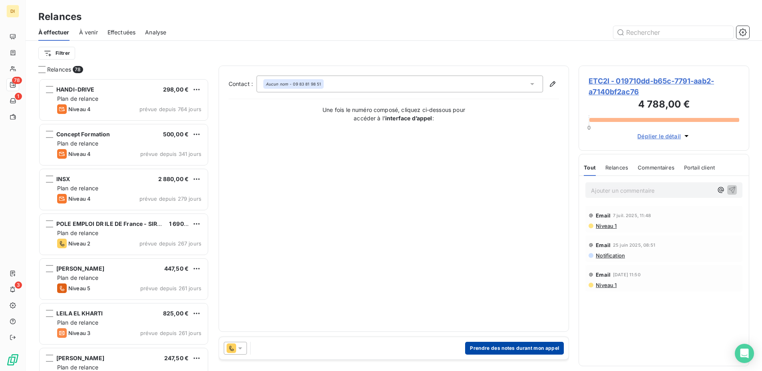
click at [473, 343] on button "Prendre des notes durant mon appel" at bounding box center [514, 347] width 99 height 13
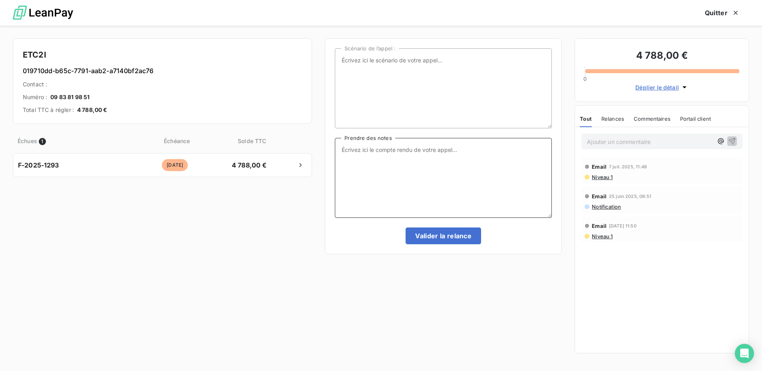
click at [369, 169] on textarea "Prendre des notes" at bounding box center [443, 178] width 217 height 80
type textarea "NRP J'ai eu le CEO, il relance sa comptable"
click at [436, 234] on button "Valider la relance" at bounding box center [442, 235] width 75 height 17
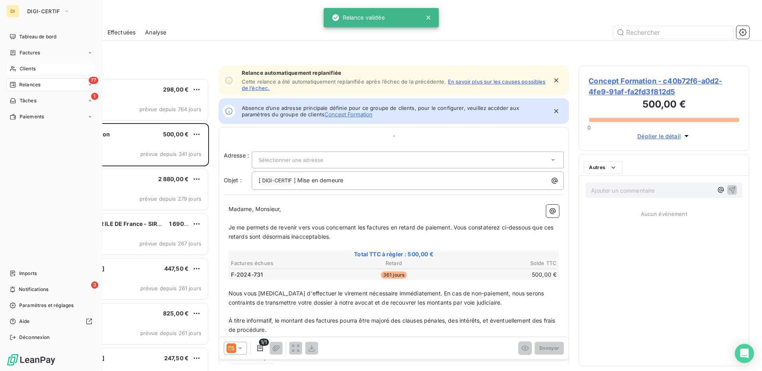
click at [16, 66] on div "Clients" at bounding box center [50, 68] width 89 height 13
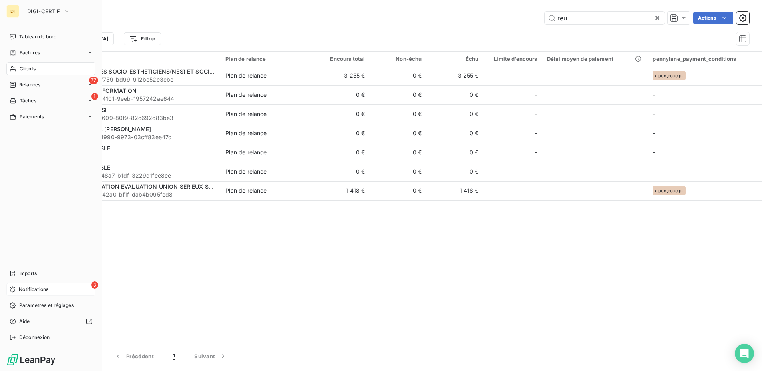
click at [23, 286] on span "Notifications" at bounding box center [34, 289] width 30 height 7
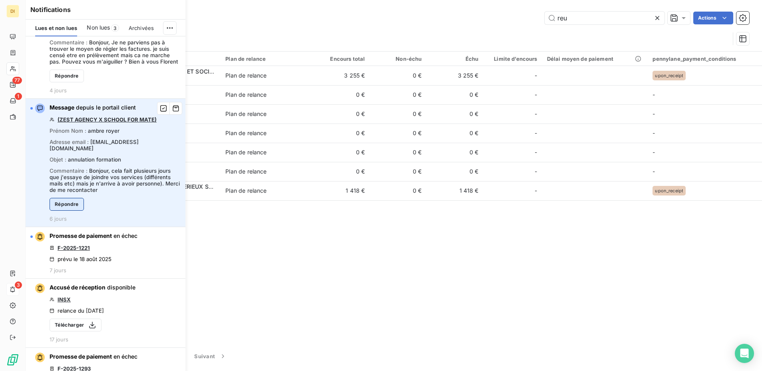
scroll to position [65, 0]
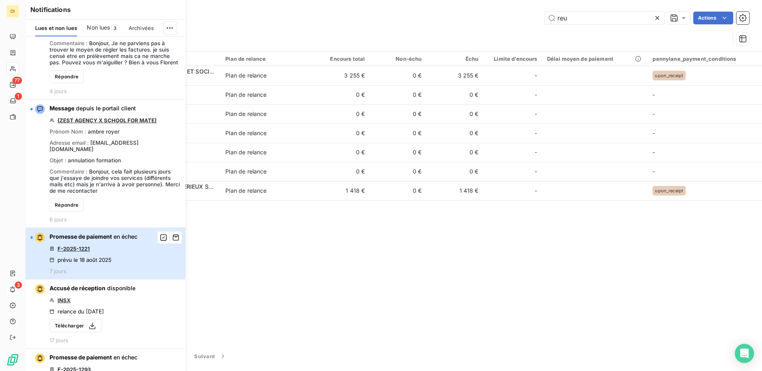
click at [136, 232] on div "Promesse de paiement en échec F-2025-1221 prévu le [DATE] 7 jours" at bounding box center [94, 253] width 88 height 42
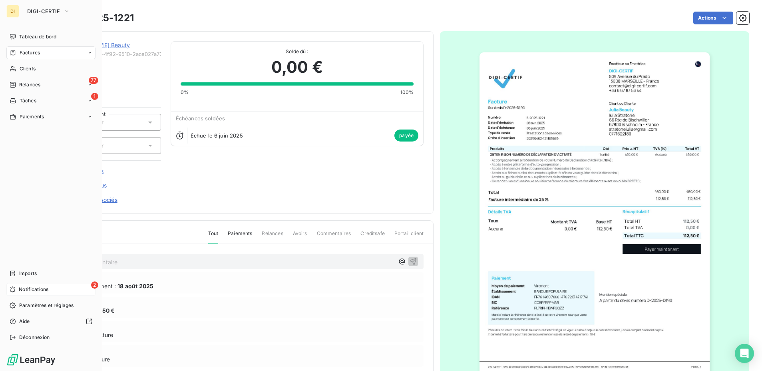
click at [20, 284] on div "2 Notifications" at bounding box center [50, 289] width 89 height 13
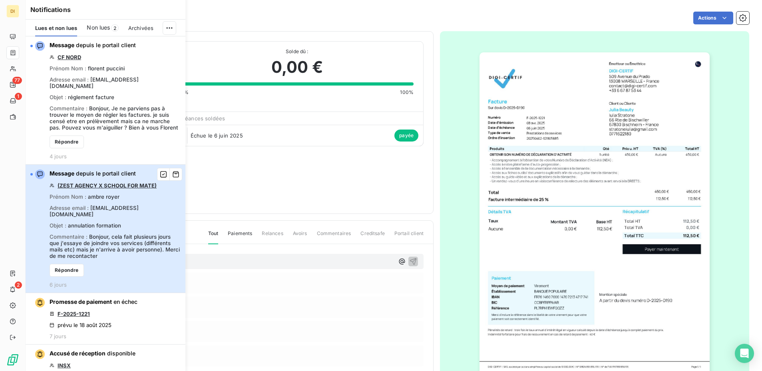
click at [139, 204] on span "[EMAIL_ADDRESS][DOMAIN_NAME]" at bounding box center [94, 210] width 89 height 13
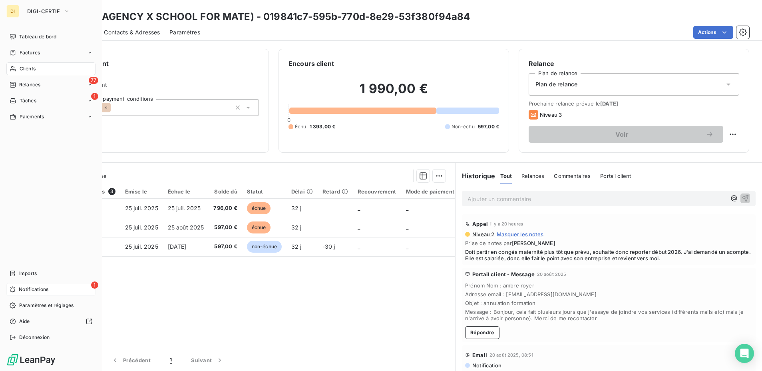
click at [15, 288] on icon at bounding box center [13, 289] width 6 height 6
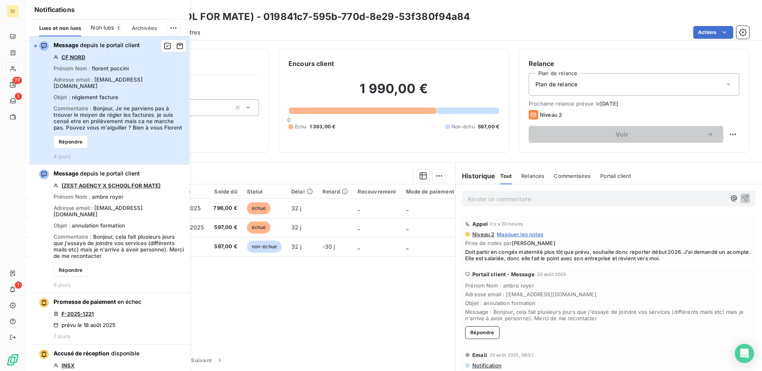
click at [165, 91] on div "Message depuis le portail client CF NORD Prénom Nom : [PERSON_NAME] Adresse ema…" at bounding box center [119, 100] width 131 height 118
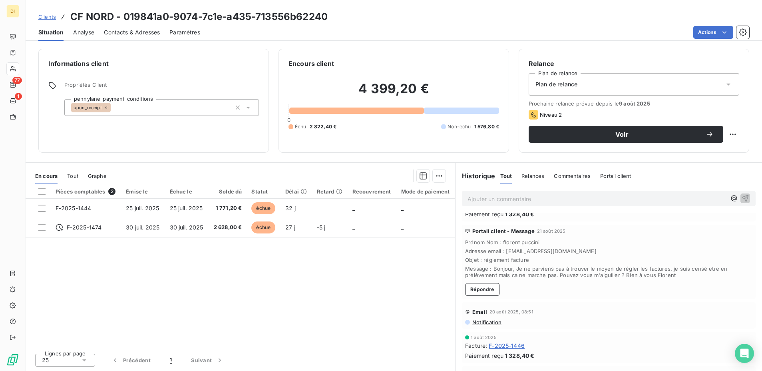
scroll to position [57, 0]
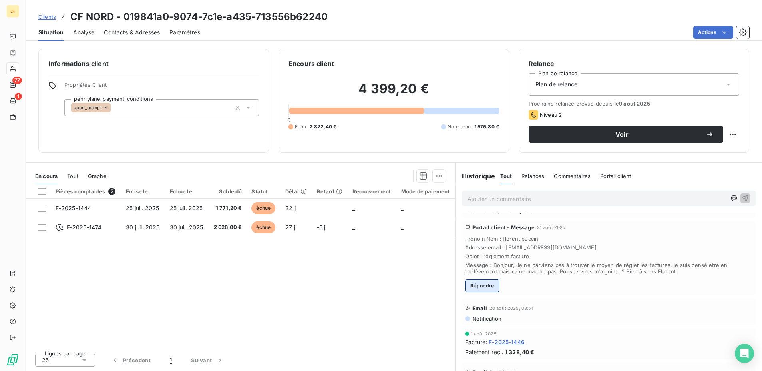
click at [485, 285] on button "Répondre" at bounding box center [482, 285] width 34 height 13
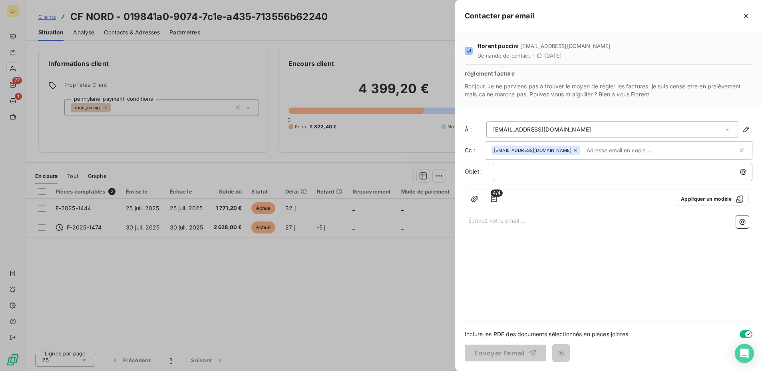
click at [531, 86] on span "Bonjour, Je ne parviens pas à trouver le moyen de régler les factures. je suis …" at bounding box center [608, 90] width 288 height 16
click at [750, 12] on button "button" at bounding box center [745, 16] width 13 height 13
